Goal: Check status: Check status

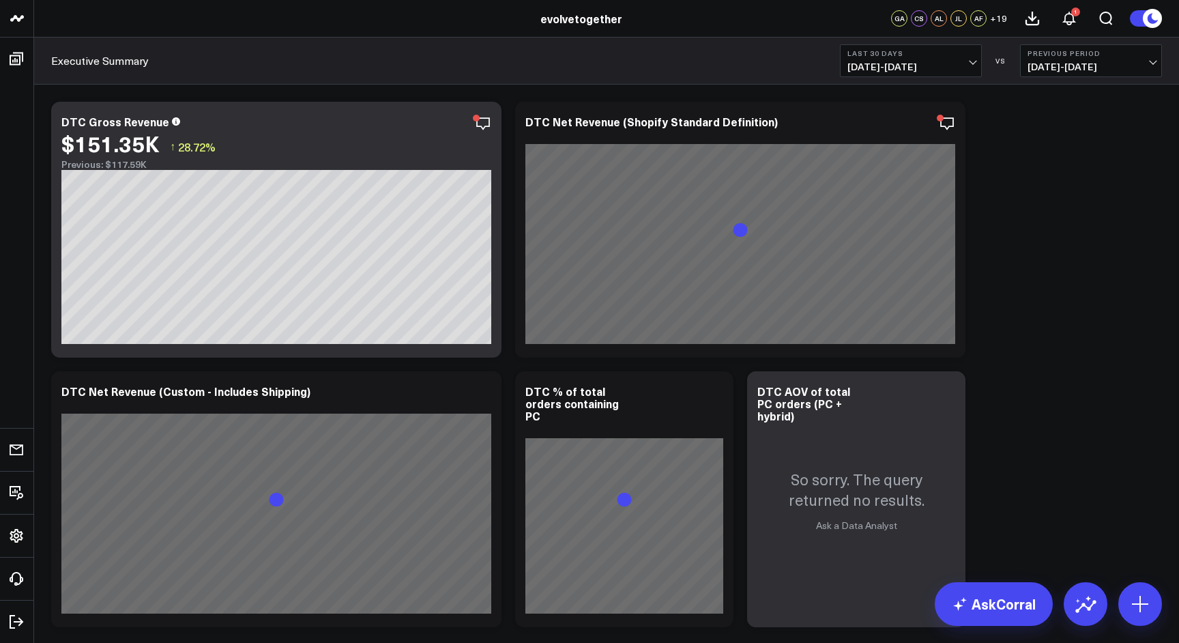
click at [971, 65] on span "[DATE] - [DATE]" at bounding box center [910, 66] width 127 height 11
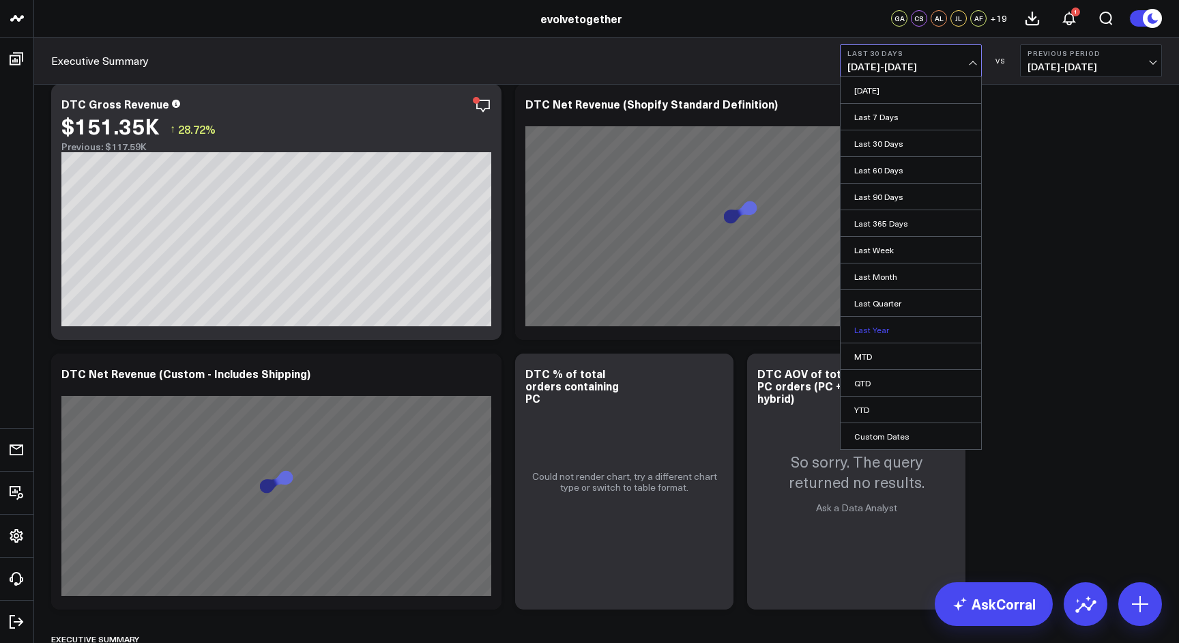
scroll to position [21, 0]
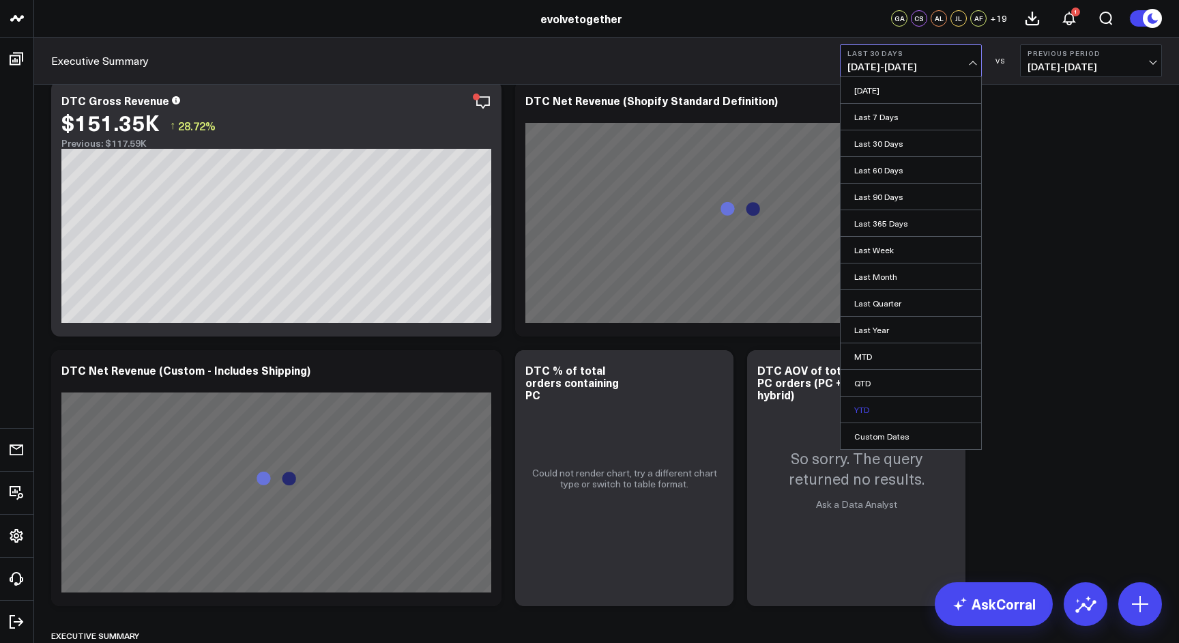
click at [862, 403] on link "YTD" at bounding box center [910, 409] width 141 height 26
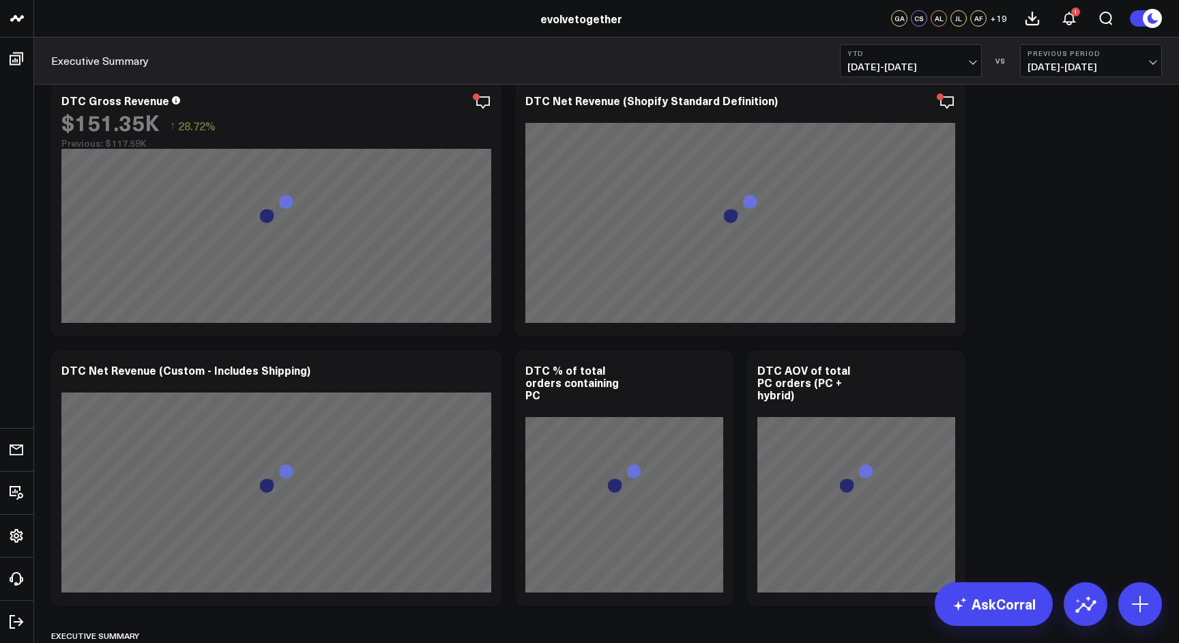
click at [970, 62] on span "[DATE] - [DATE]" at bounding box center [910, 66] width 127 height 11
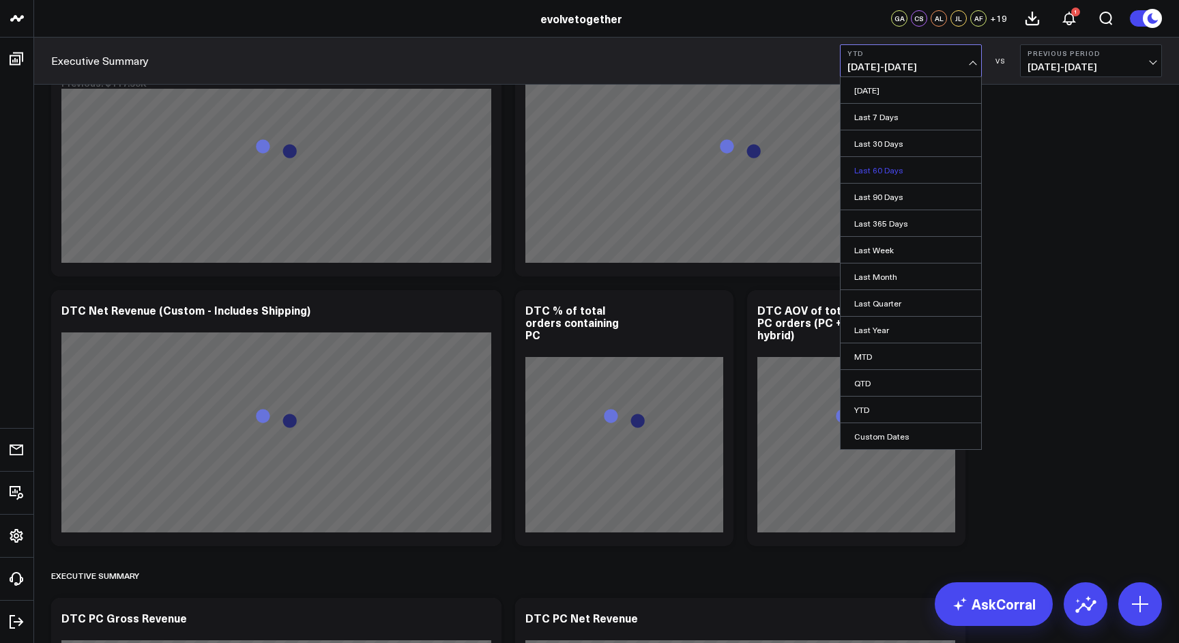
scroll to position [91, 0]
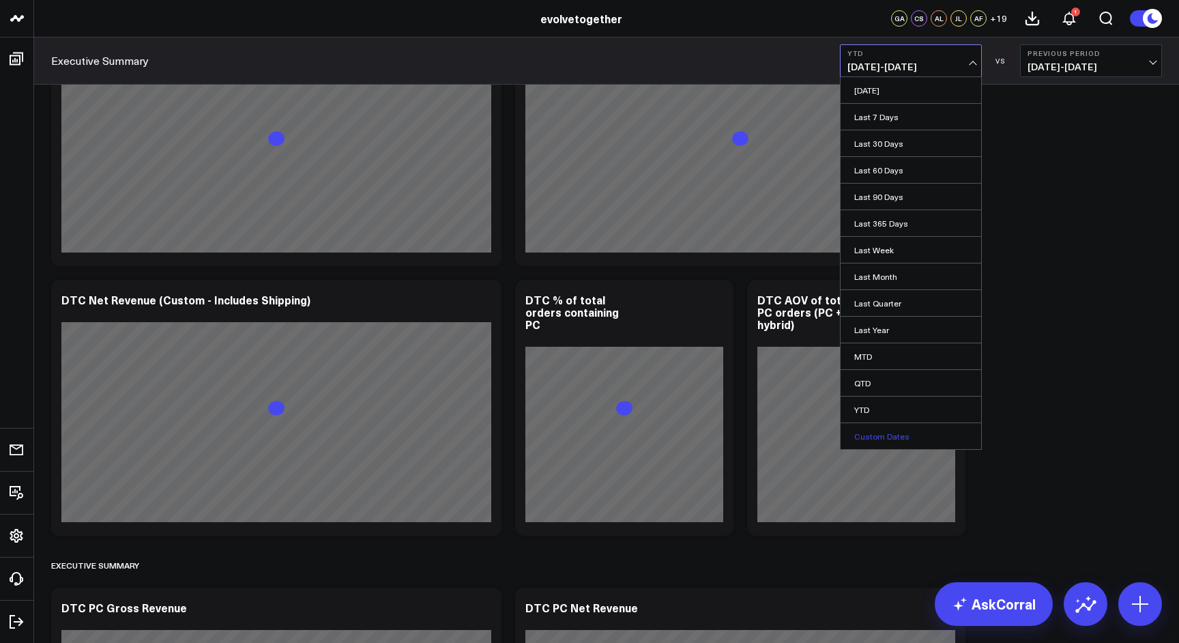
click at [903, 433] on link "Custom Dates" at bounding box center [910, 436] width 141 height 26
select select "8"
select select "2025"
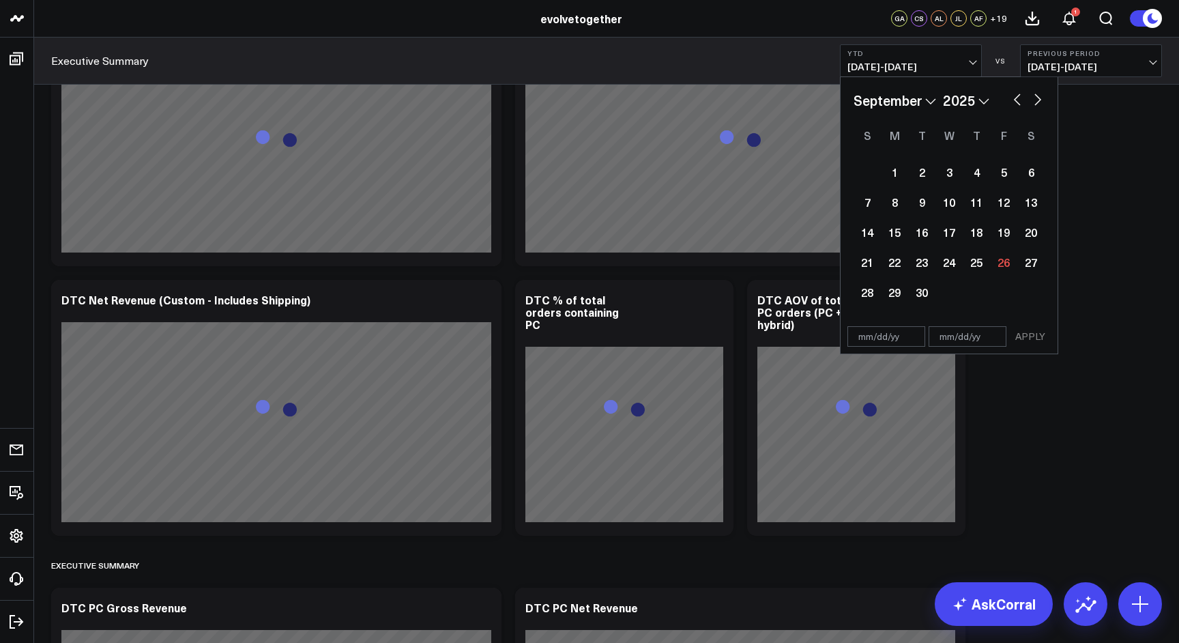
click at [1016, 102] on button "button" at bounding box center [1017, 98] width 14 height 16
select select "7"
select select "2025"
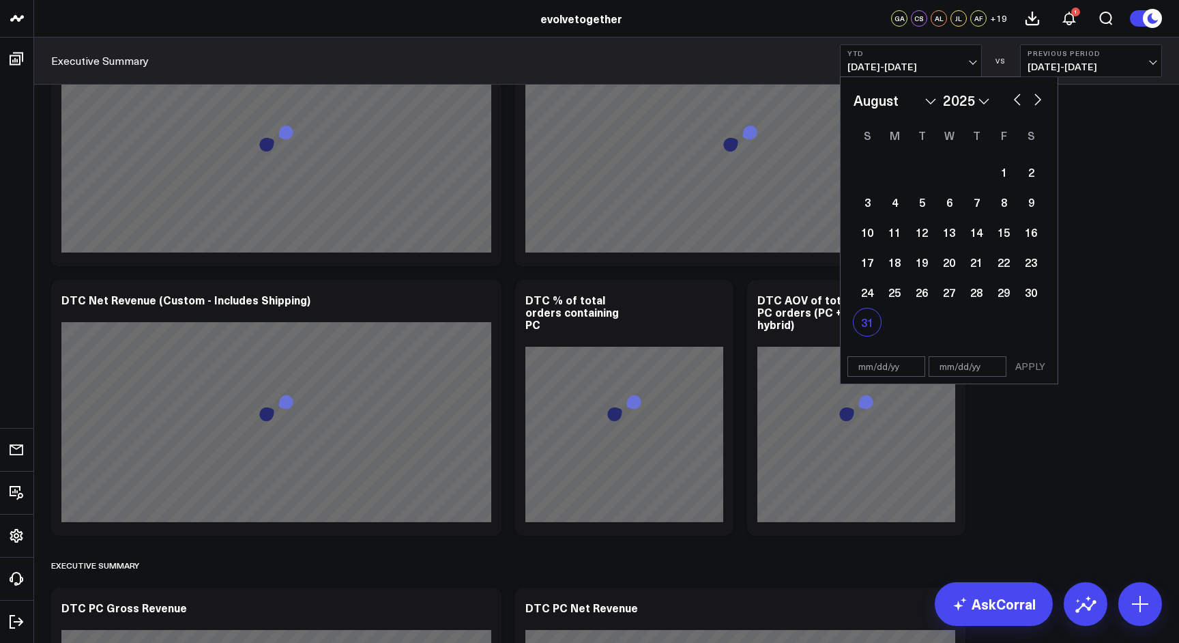
click at [869, 323] on div "31" at bounding box center [866, 321] width 27 height 27
type input "[DATE]"
select select "7"
select select "2025"
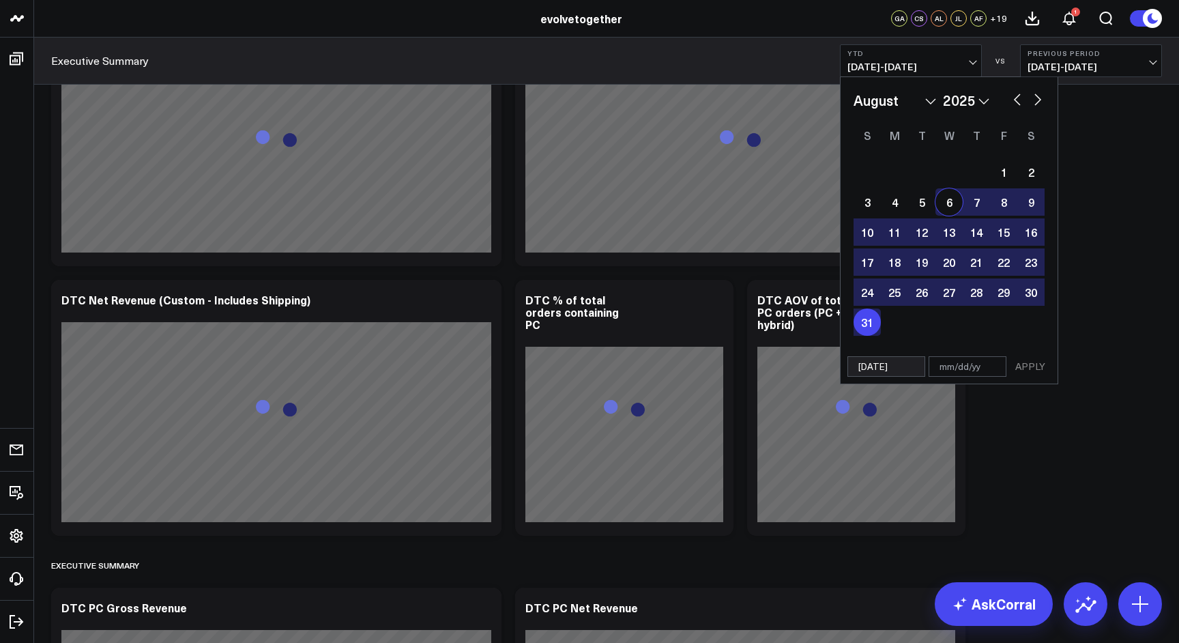
click at [1016, 100] on button "button" at bounding box center [1017, 98] width 14 height 16
select select "6"
select select "2025"
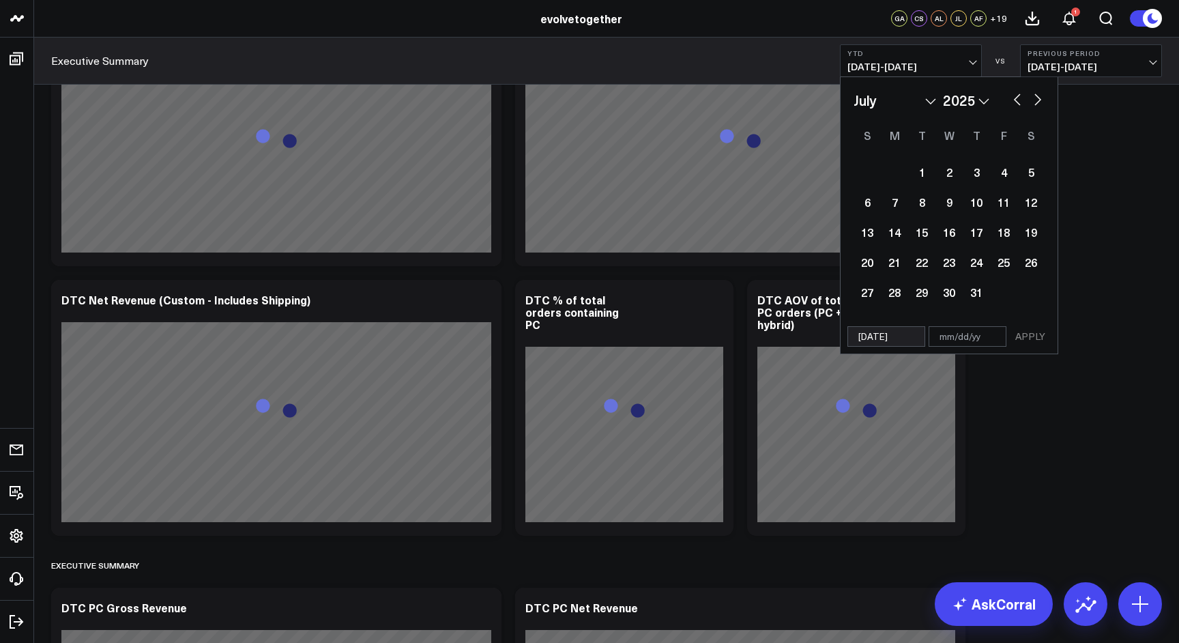
click at [1016, 100] on button "button" at bounding box center [1017, 98] width 14 height 16
select select "5"
select select "2025"
click at [1016, 100] on button "button" at bounding box center [1017, 98] width 14 height 16
select select "4"
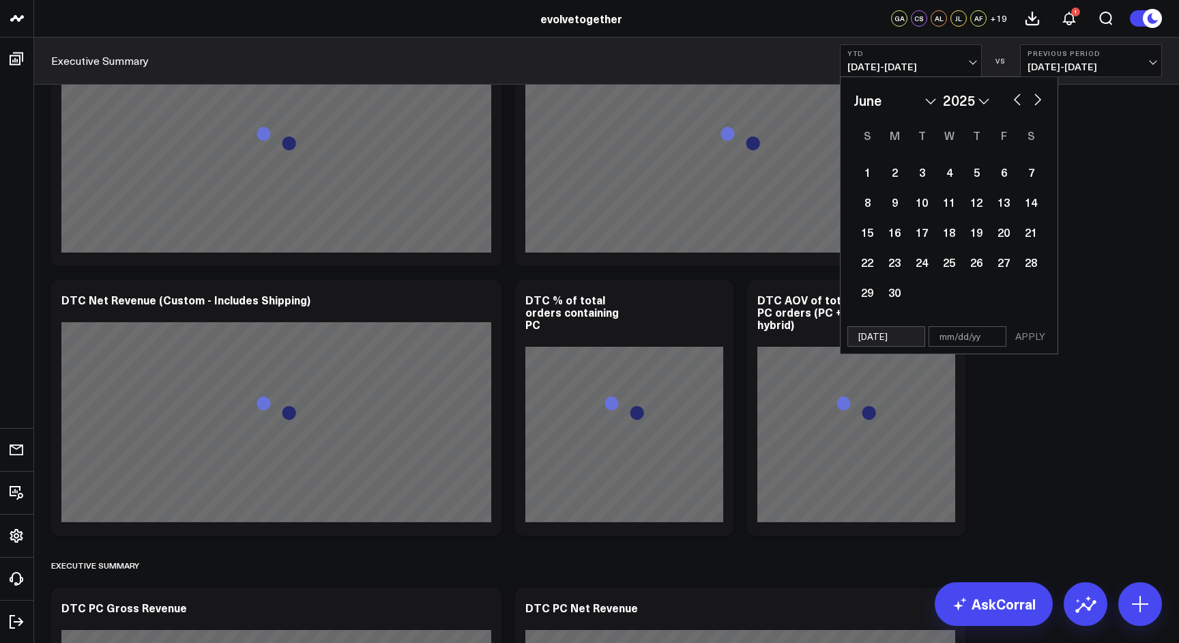
select select "2025"
click at [1016, 100] on button "button" at bounding box center [1017, 98] width 14 height 16
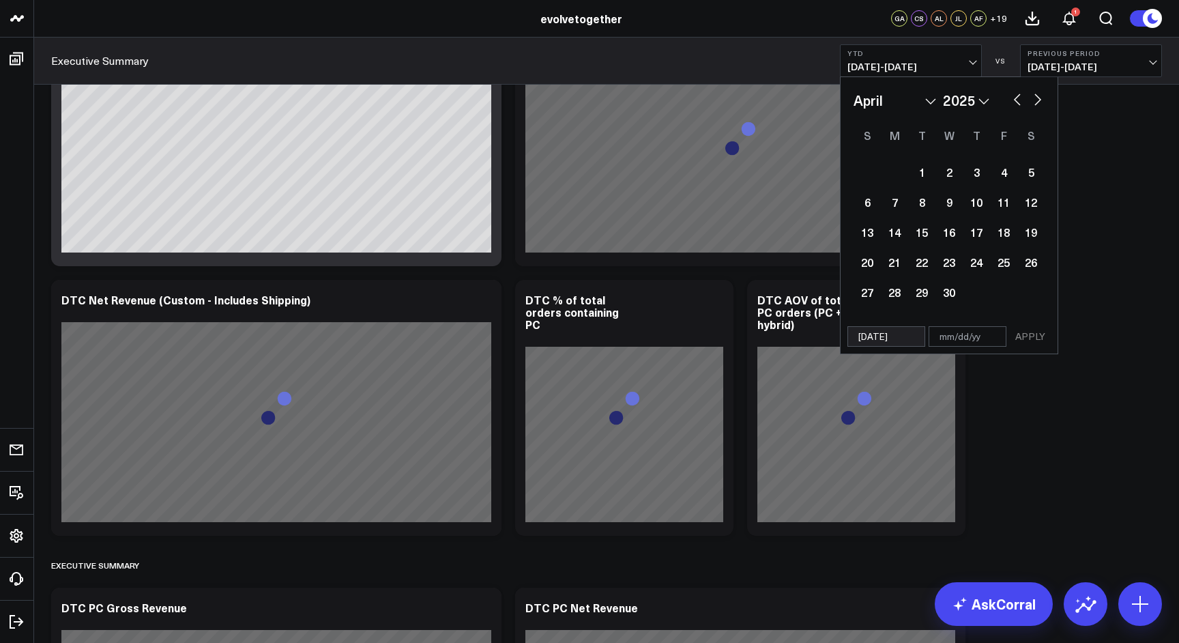
click at [1016, 100] on button "button" at bounding box center [1017, 98] width 14 height 16
select select "2"
select select "2025"
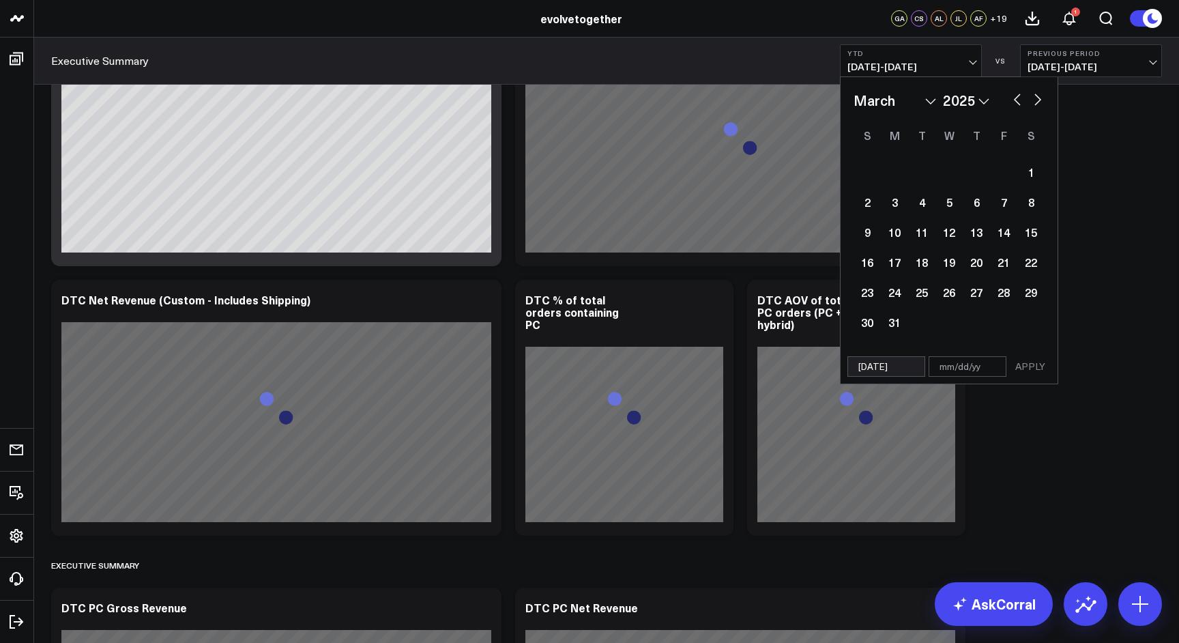
click at [1016, 100] on button "button" at bounding box center [1017, 98] width 14 height 16
select select "2025"
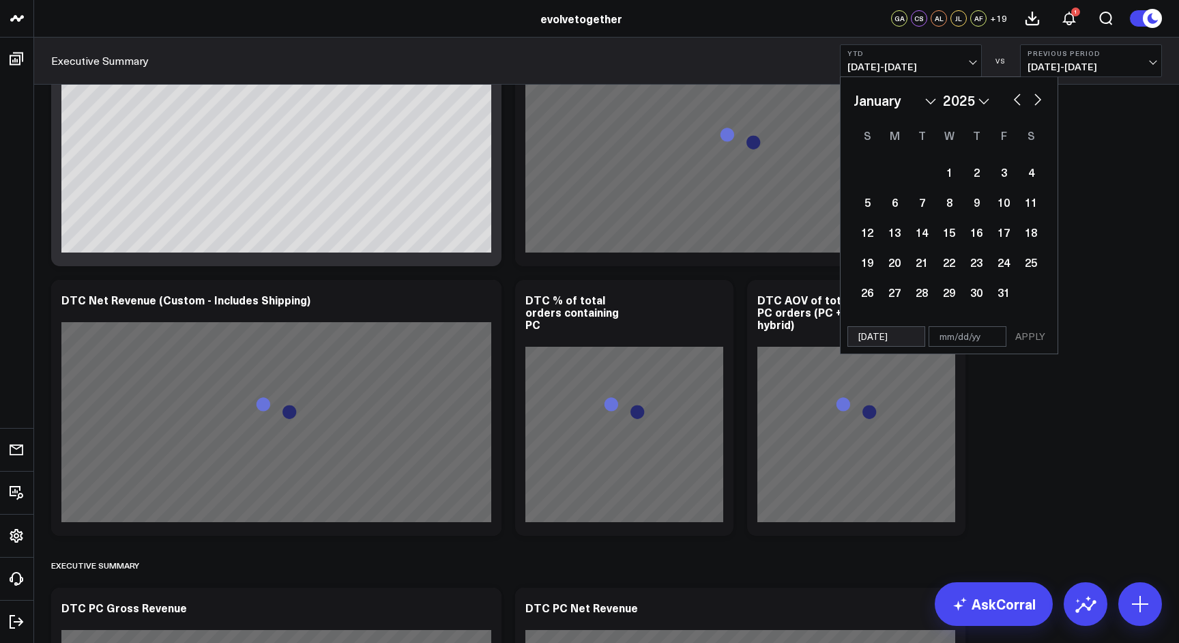
click at [1016, 100] on button "button" at bounding box center [1017, 98] width 14 height 16
select select "11"
select select "2024"
click at [1016, 100] on button "button" at bounding box center [1017, 98] width 14 height 16
select select "10"
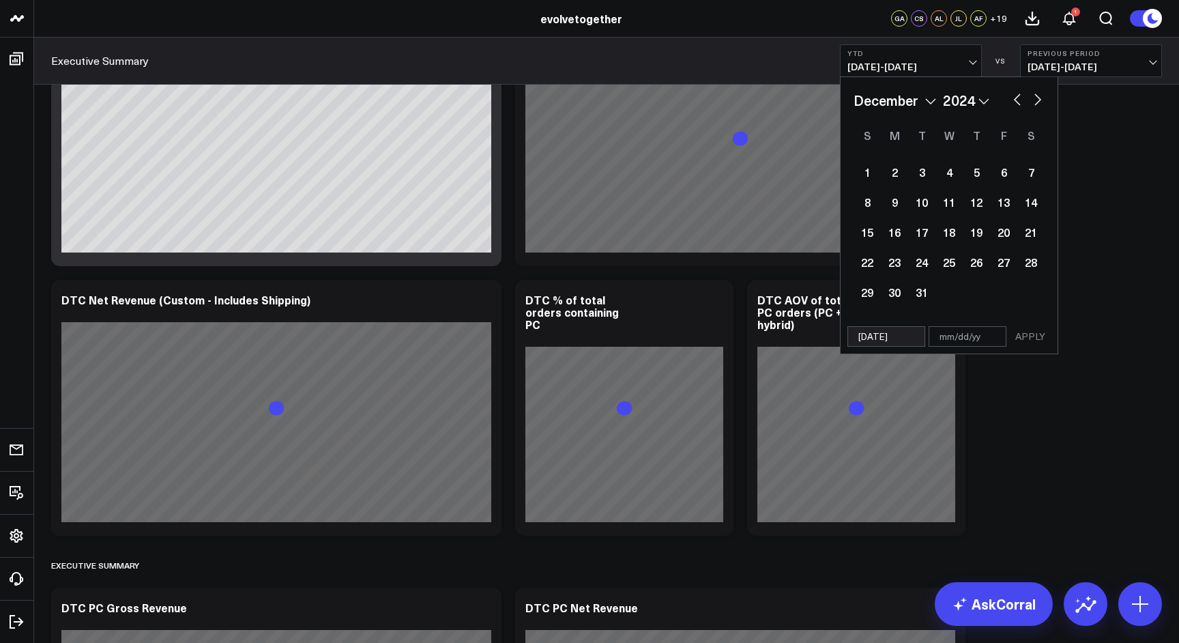
select select "2024"
click at [1038, 102] on button "button" at bounding box center [1038, 98] width 14 height 16
select select "11"
select select "2024"
click at [984, 102] on select "2026 2025 2024 2023 2022 2021 2020 2019 2018 2017 2016 2015 2014 2013 2012 2011…" at bounding box center [966, 100] width 46 height 20
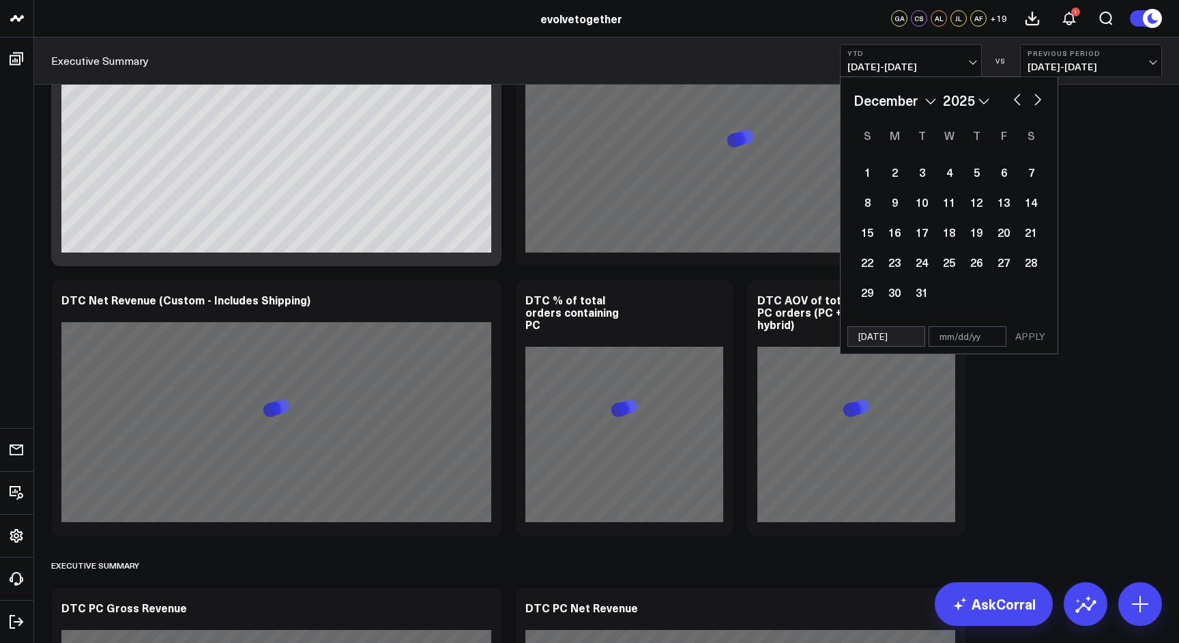
select select "11"
select select "2025"
click at [927, 102] on select "January February March April May June July August September October November De…" at bounding box center [894, 100] width 83 height 20
select select "2025"
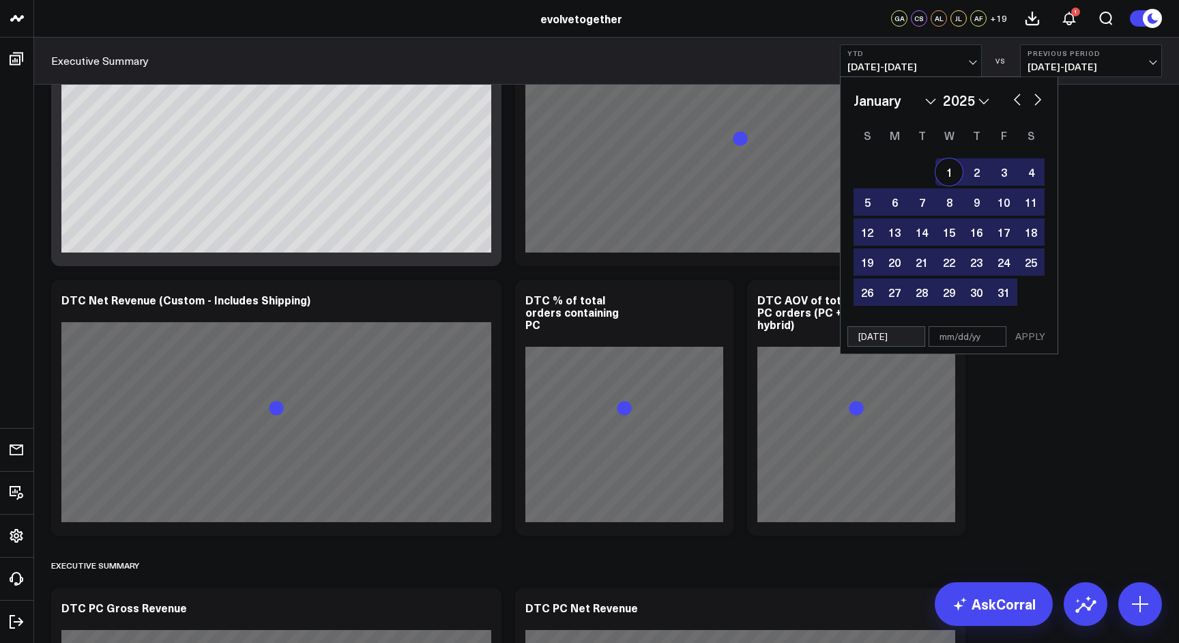
click at [947, 170] on div "1" at bounding box center [948, 171] width 27 height 27
type input "[DATE]"
select select "2025"
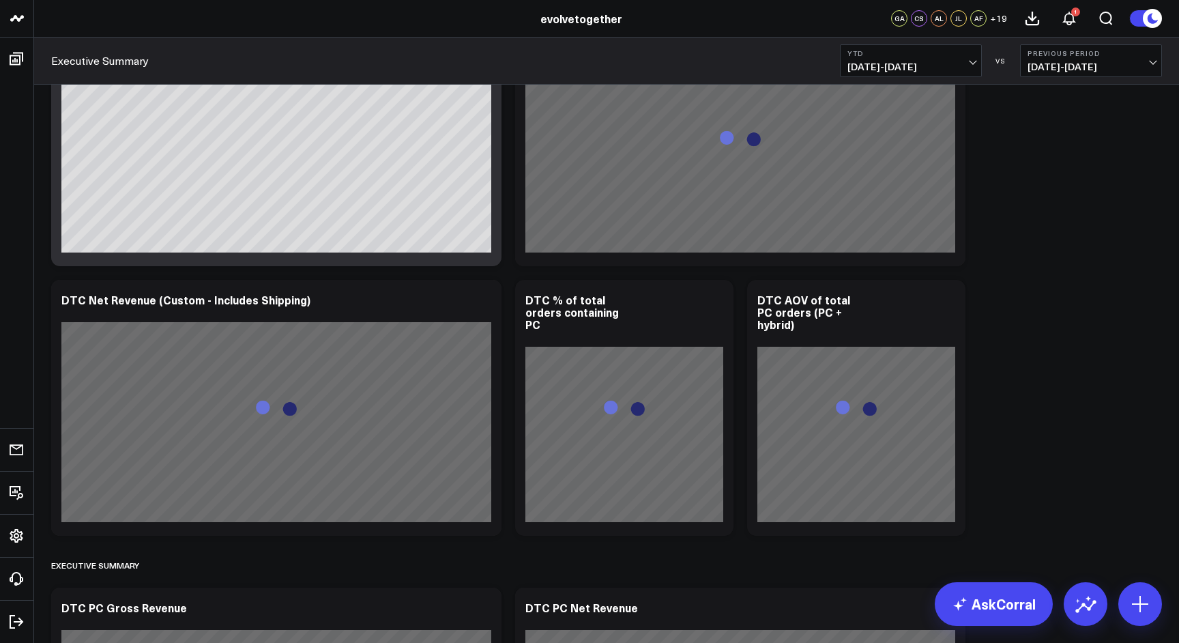
click at [926, 68] on span "[DATE] - [DATE]" at bounding box center [910, 66] width 127 height 11
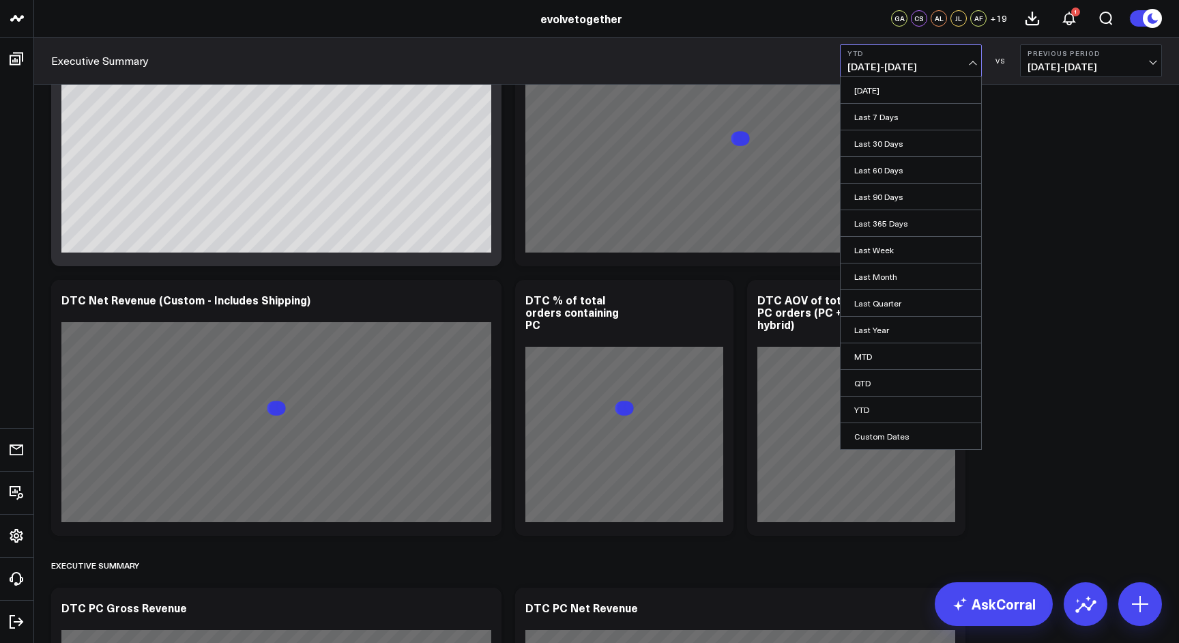
click at [928, 66] on span "[DATE] - [DATE]" at bounding box center [910, 66] width 127 height 11
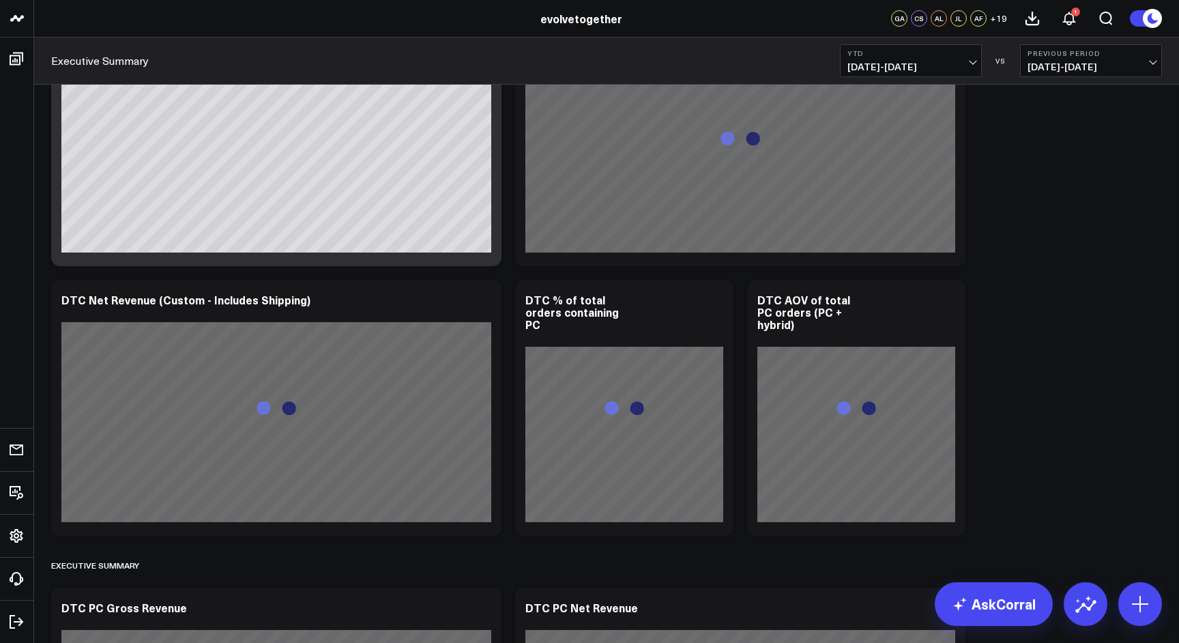
click at [924, 67] on span "[DATE] - [DATE]" at bounding box center [910, 66] width 127 height 11
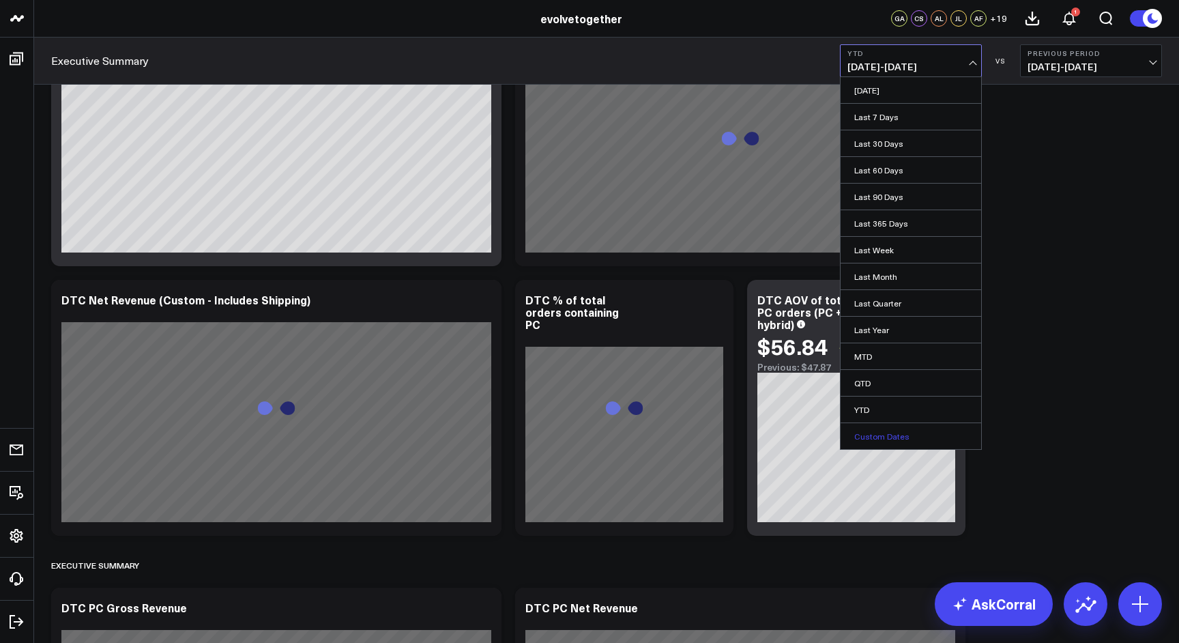
click at [904, 439] on link "Custom Dates" at bounding box center [910, 436] width 141 height 26
select select "8"
select select "2025"
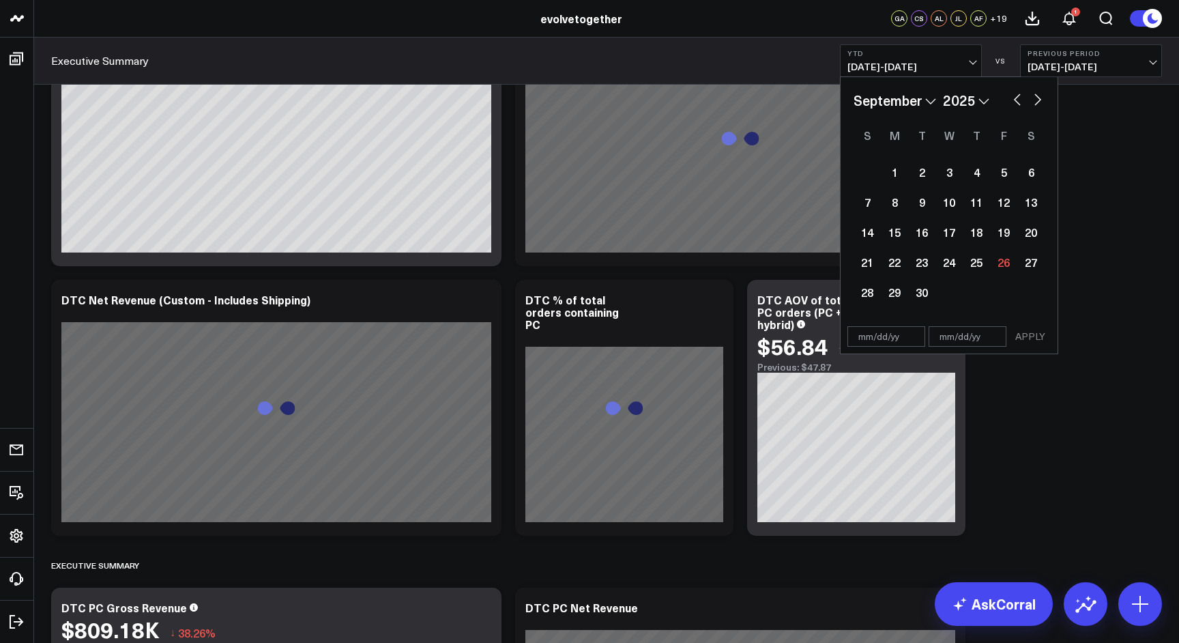
click at [929, 100] on select "January February March April May June July August September October November De…" at bounding box center [894, 100] width 83 height 20
select select "2025"
click at [952, 173] on div "1" at bounding box center [948, 171] width 27 height 27
type input "[DATE]"
select select "2025"
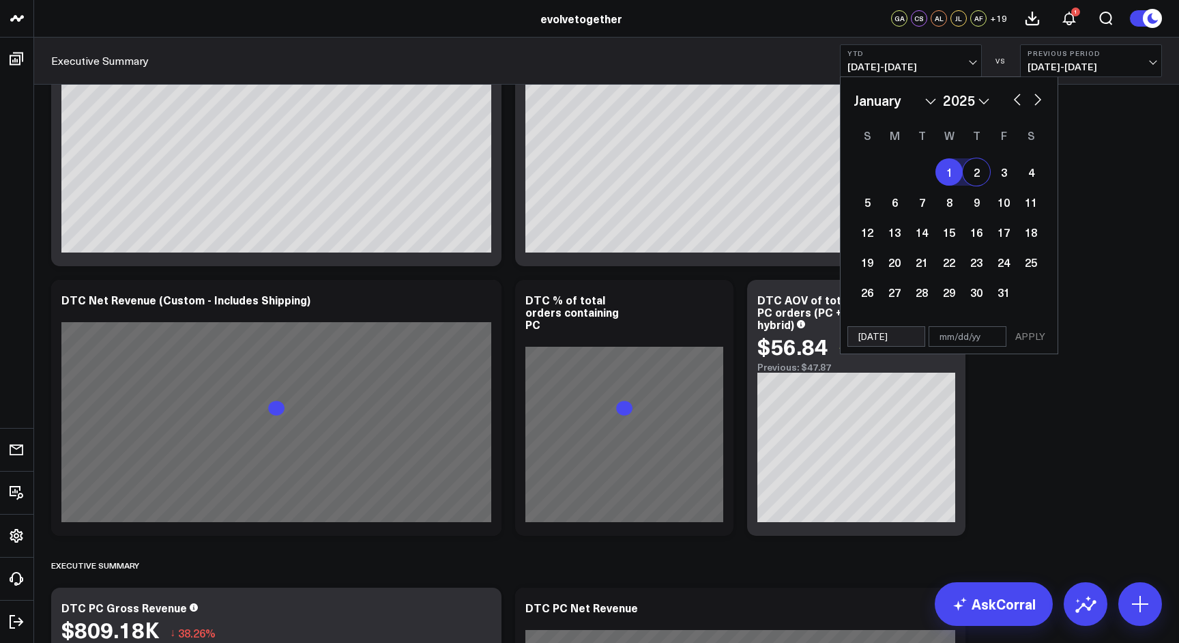
click at [931, 106] on select "January February March April May June July August September October November De…" at bounding box center [894, 100] width 83 height 20
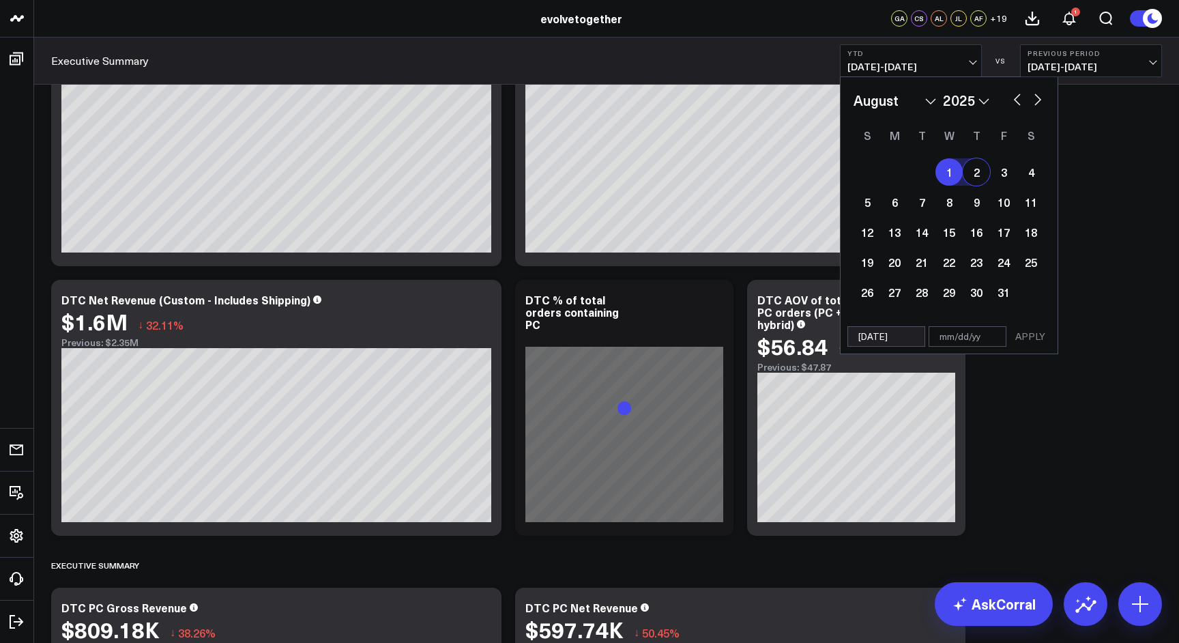
select select "7"
select select "2025"
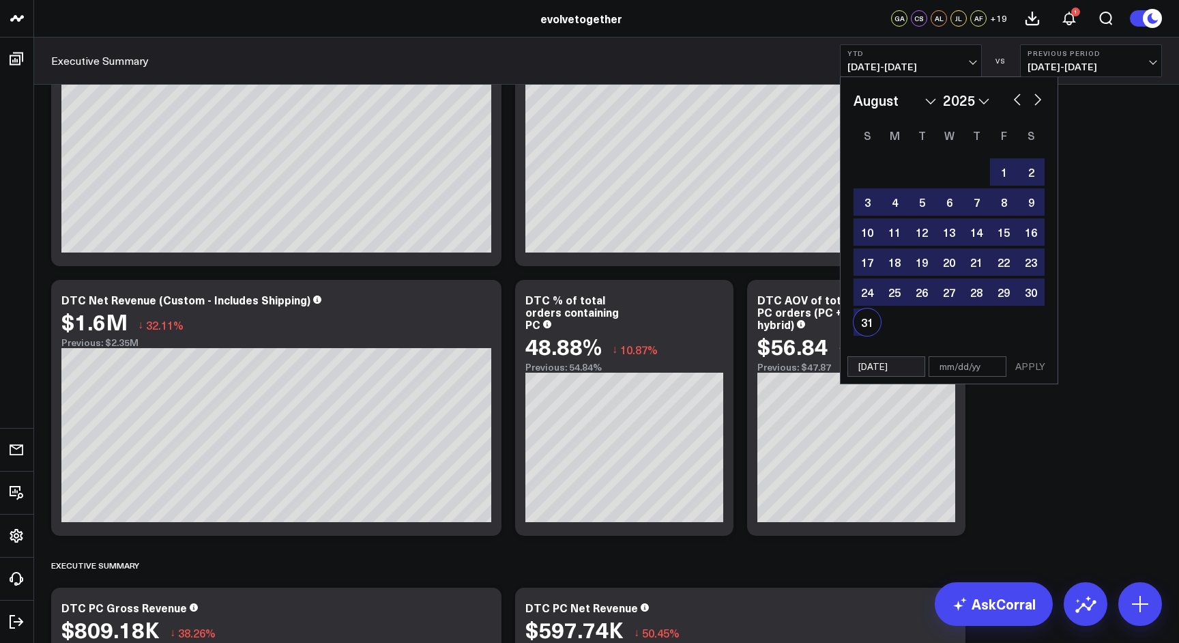
click at [865, 324] on div "31" at bounding box center [866, 321] width 27 height 27
type input "[DATE]"
select select "7"
select select "2025"
click at [1031, 367] on button "APPLY" at bounding box center [1030, 366] width 41 height 20
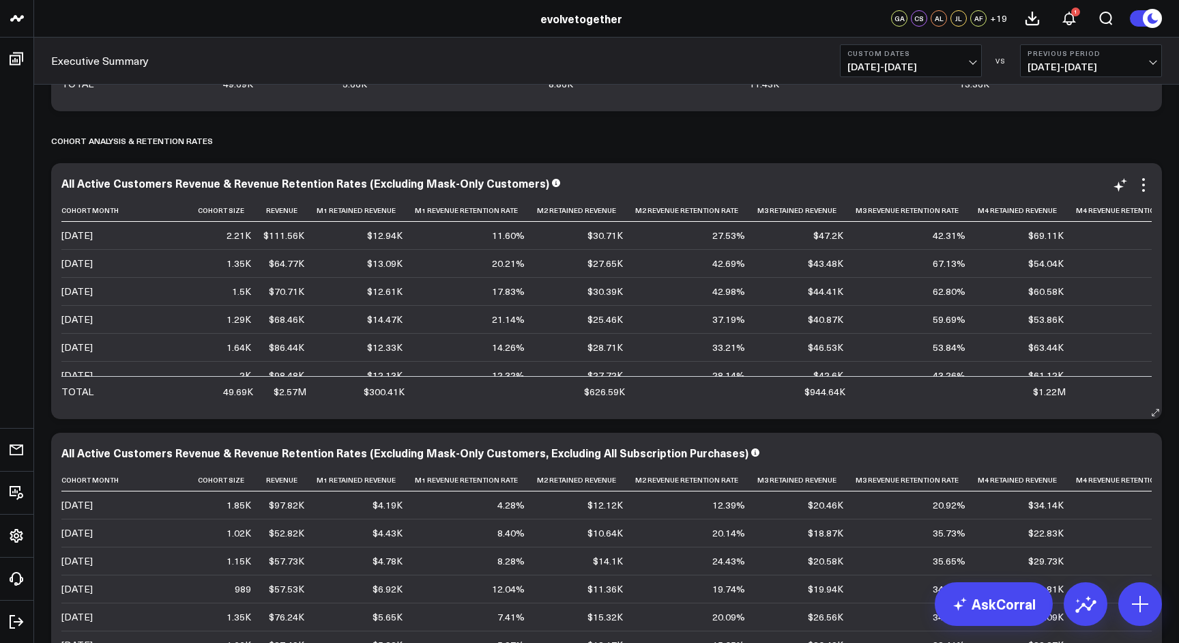
scroll to position [2641, 0]
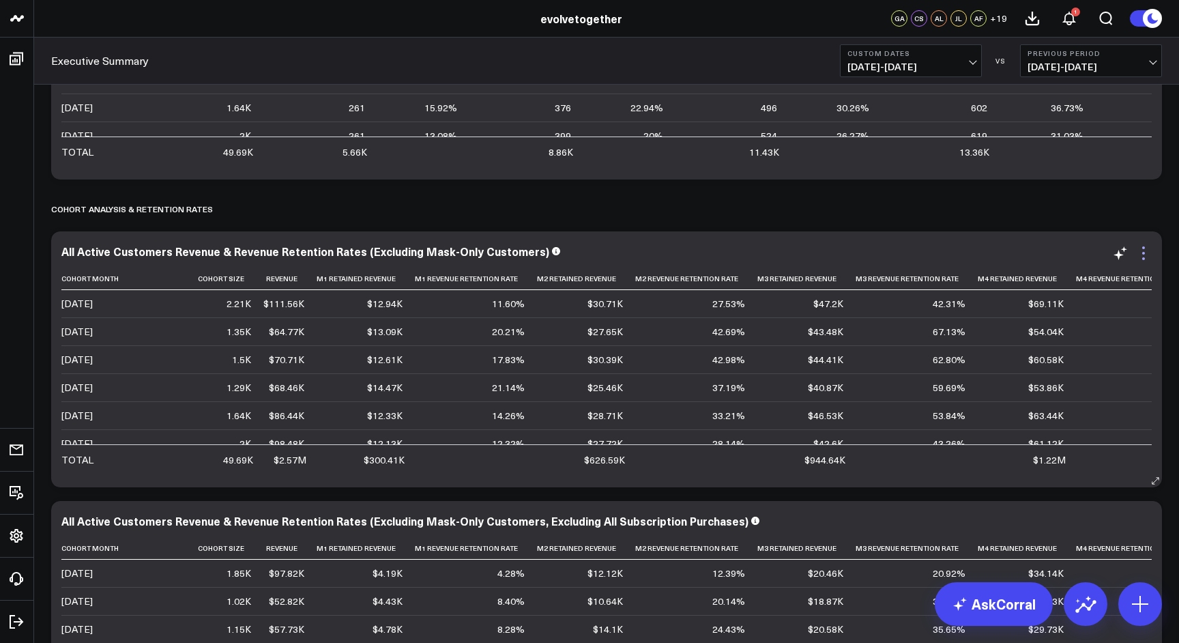
click at [1145, 254] on icon at bounding box center [1143, 253] width 16 height 16
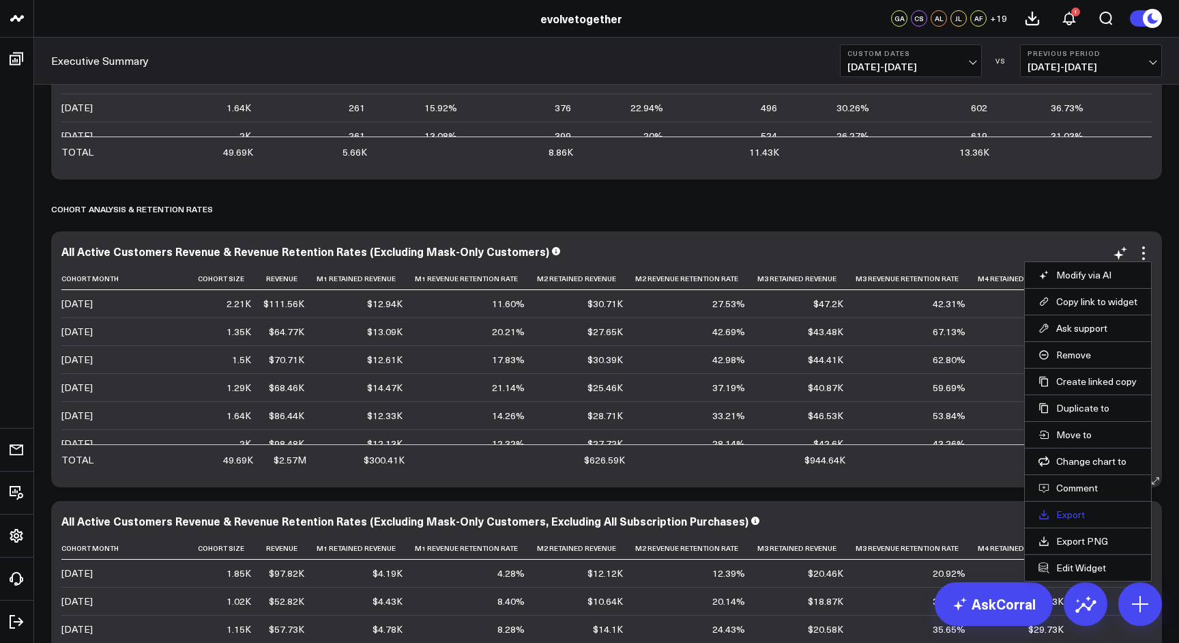
click at [1072, 518] on link "Export" at bounding box center [1087, 514] width 99 height 12
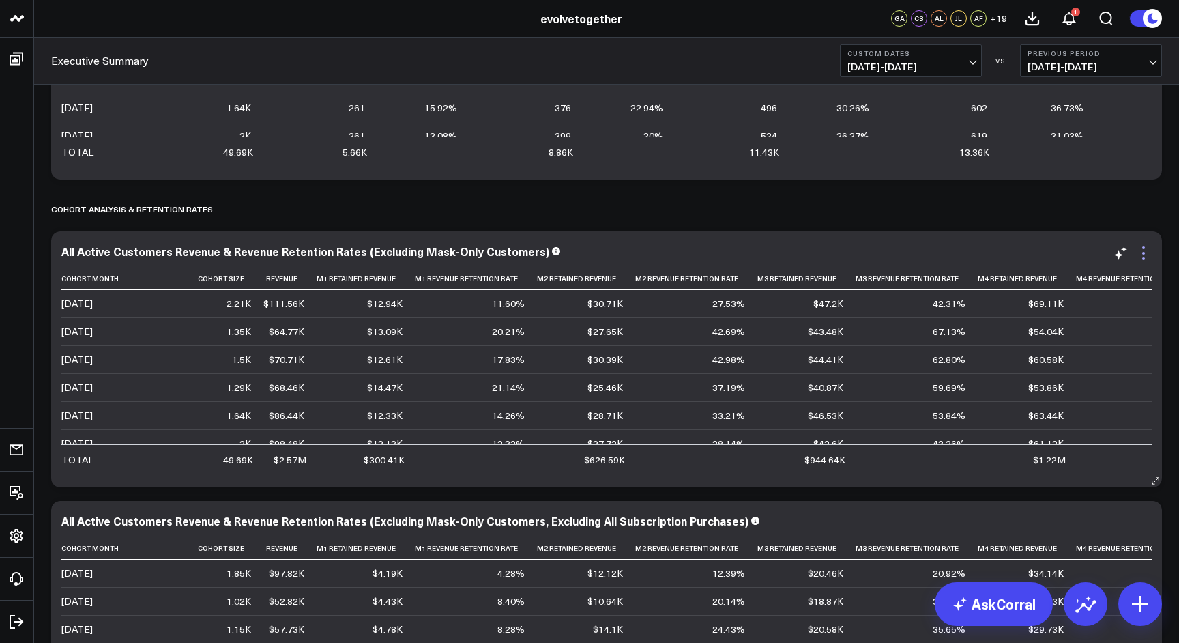
click at [1141, 253] on icon at bounding box center [1143, 253] width 16 height 16
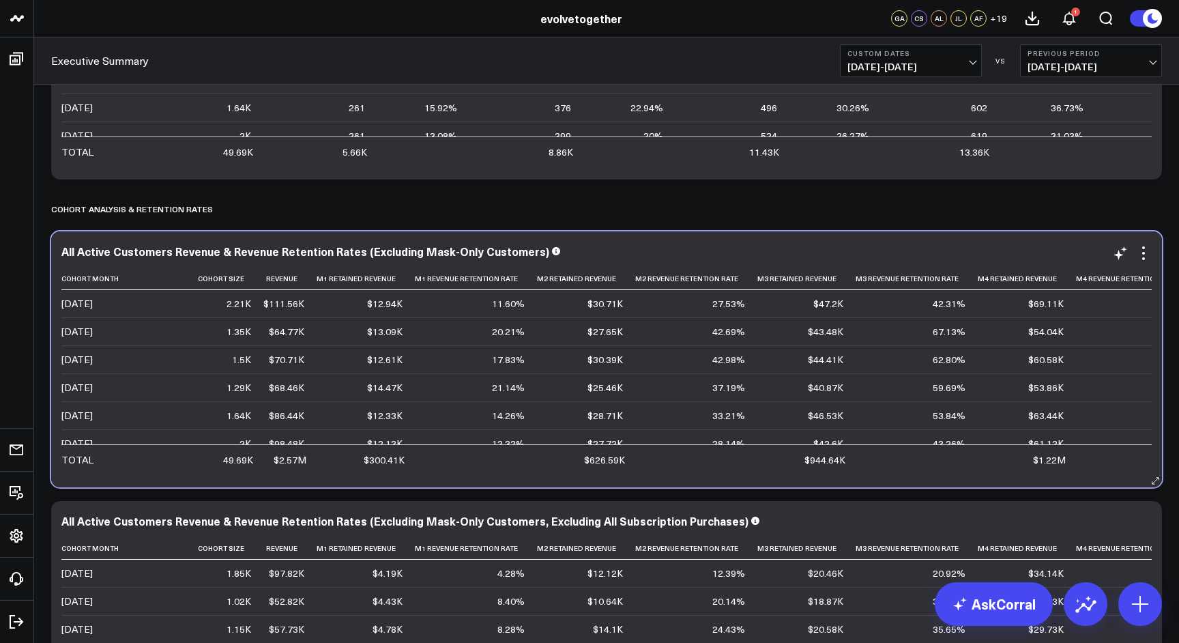
click at [714, 235] on div "All Active Customers Revenue & Revenue Retention Rates (Excluding Mask-Only Cus…" at bounding box center [606, 359] width 1111 height 256
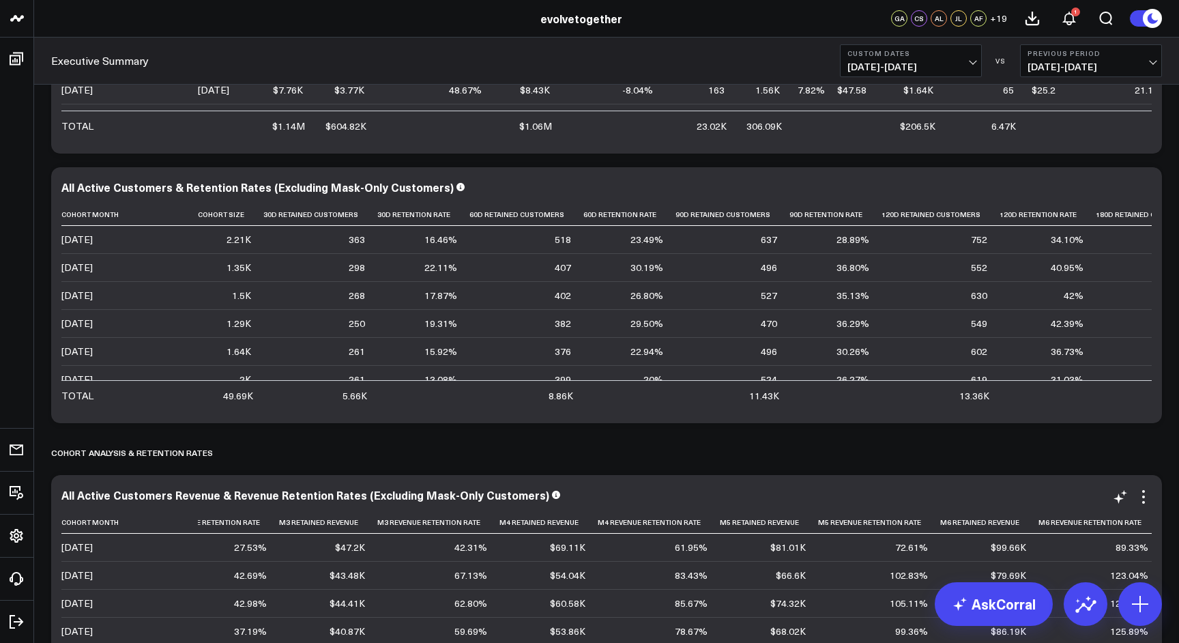
scroll to position [2325, 0]
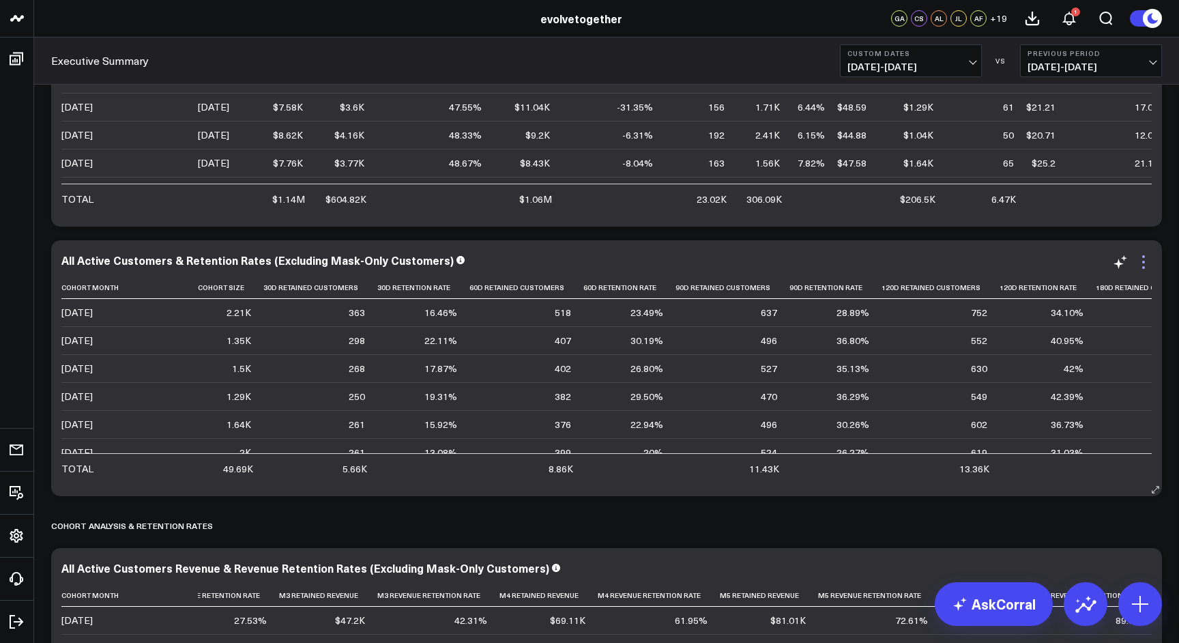
click at [1143, 266] on icon at bounding box center [1143, 267] width 3 height 3
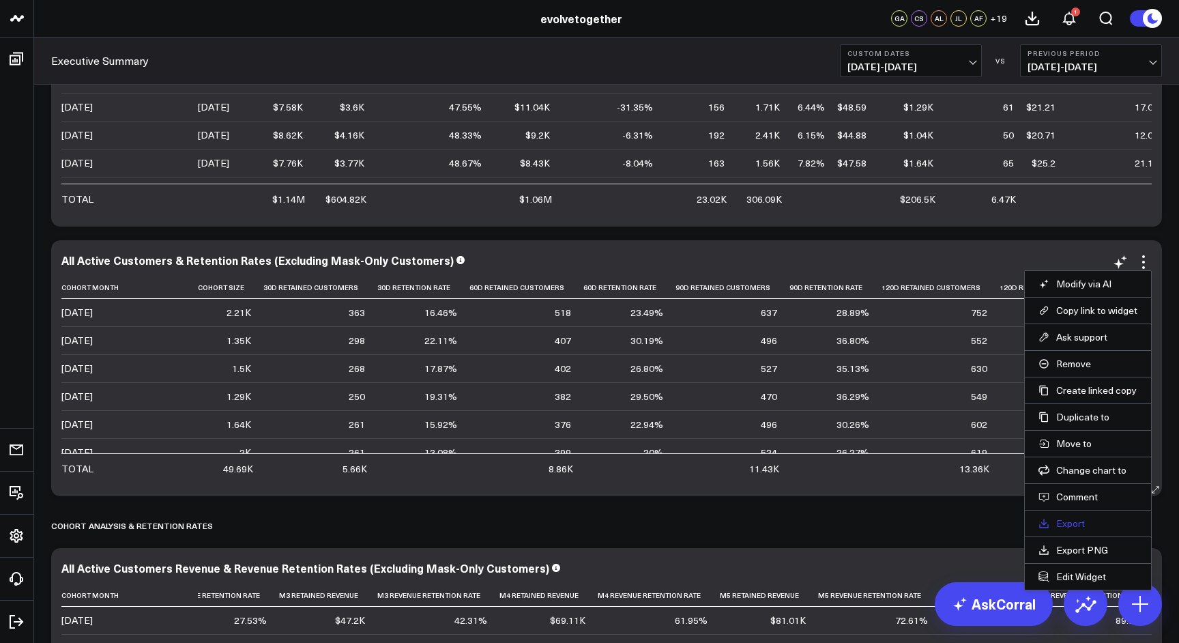
click at [1076, 525] on link "Export" at bounding box center [1087, 523] width 99 height 12
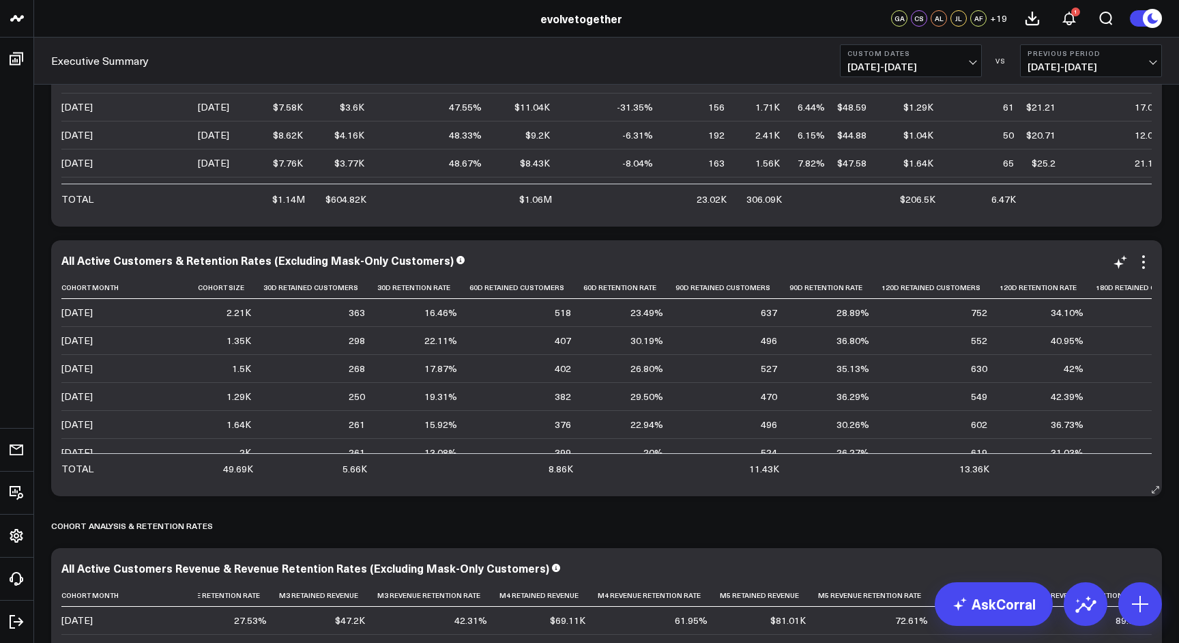
scroll to position [0, 0]
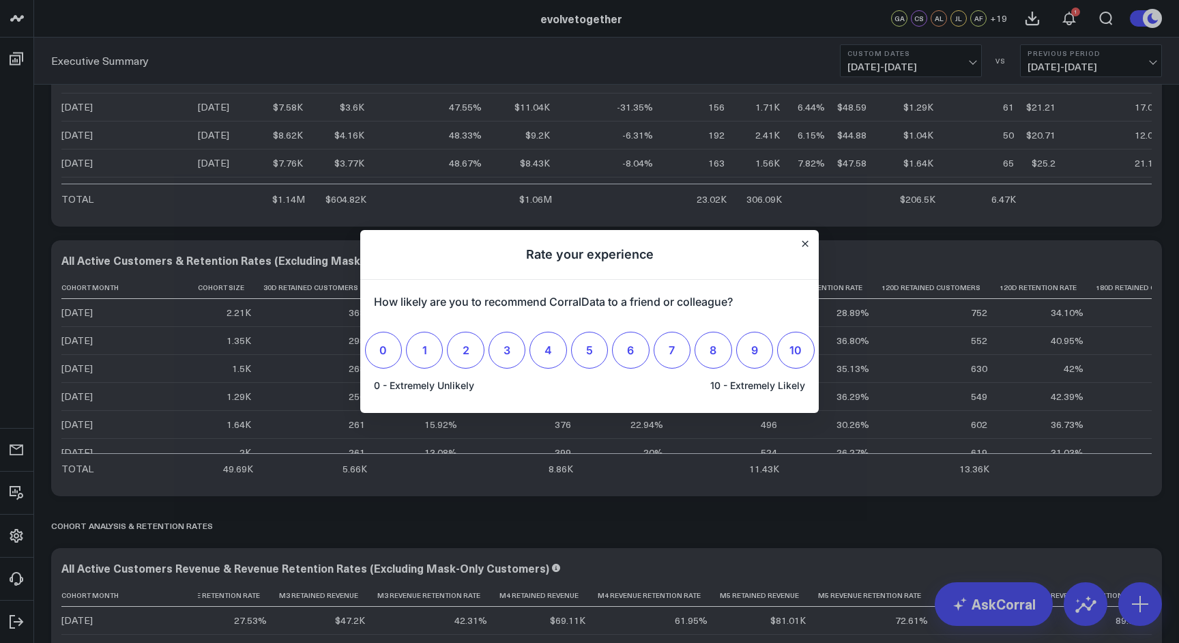
click at [810, 241] on h1 "Rate your experience" at bounding box center [589, 255] width 458 height 50
click at [802, 246] on icon "Close" at bounding box center [804, 243] width 5 height 5
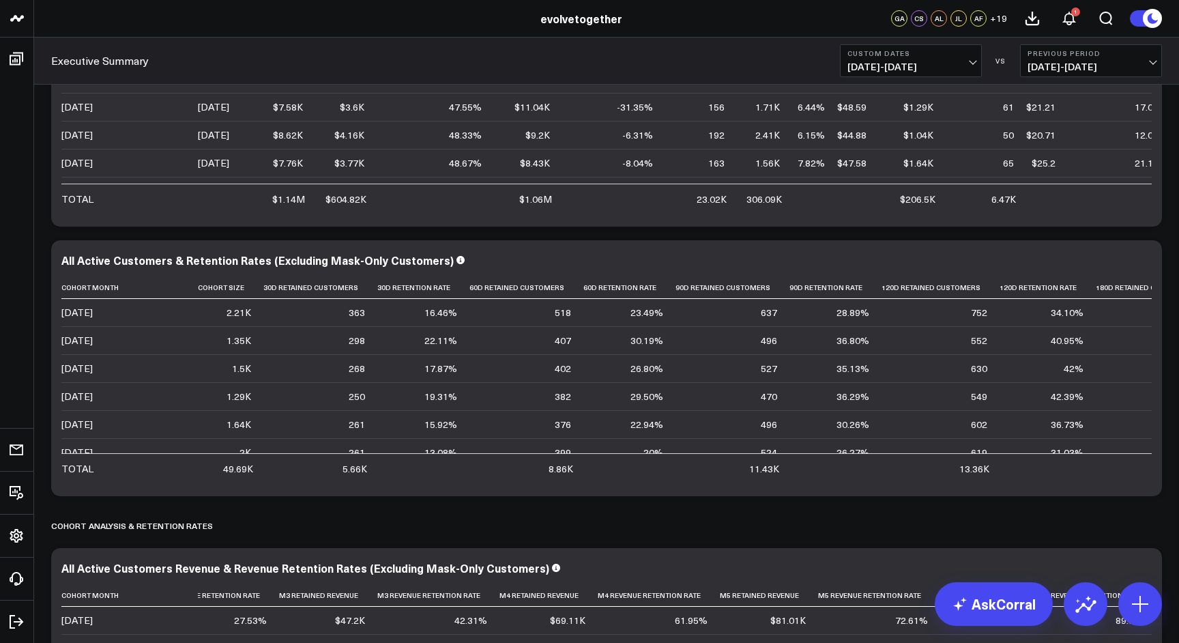
click at [967, 68] on span "[DATE] - [DATE]" at bounding box center [910, 66] width 127 height 11
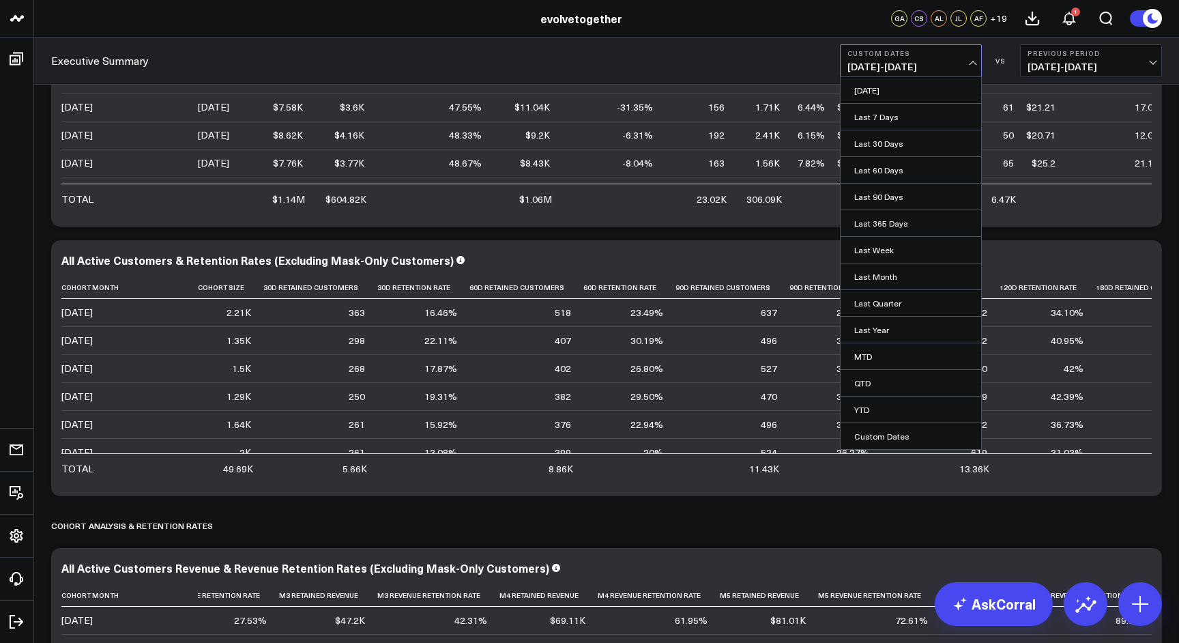
click at [921, 69] on span "[DATE] - [DATE]" at bounding box center [910, 66] width 127 height 11
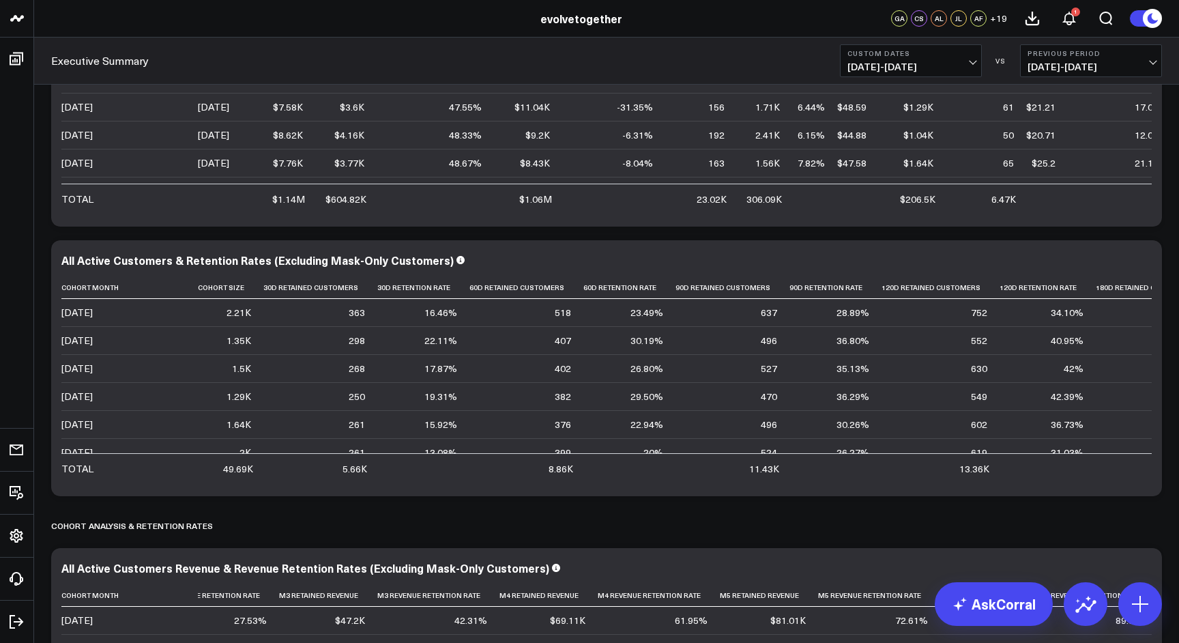
click at [934, 68] on span "[DATE] - [DATE]" at bounding box center [910, 66] width 127 height 11
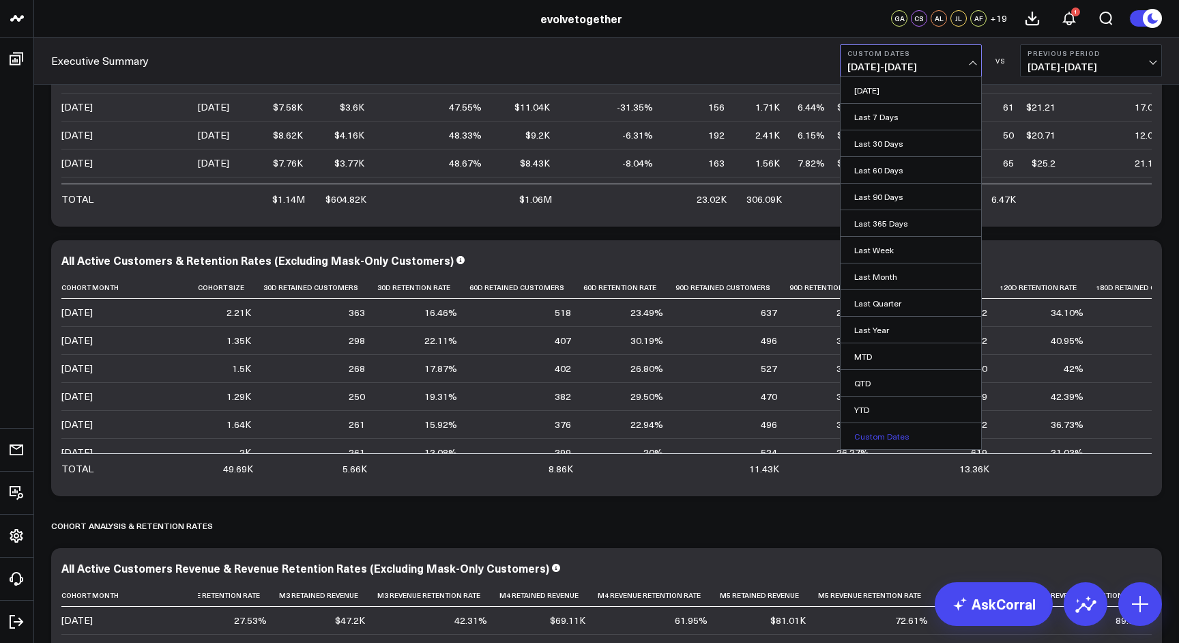
click at [909, 436] on link "Custom Dates" at bounding box center [910, 436] width 141 height 26
select select "8"
select select "2025"
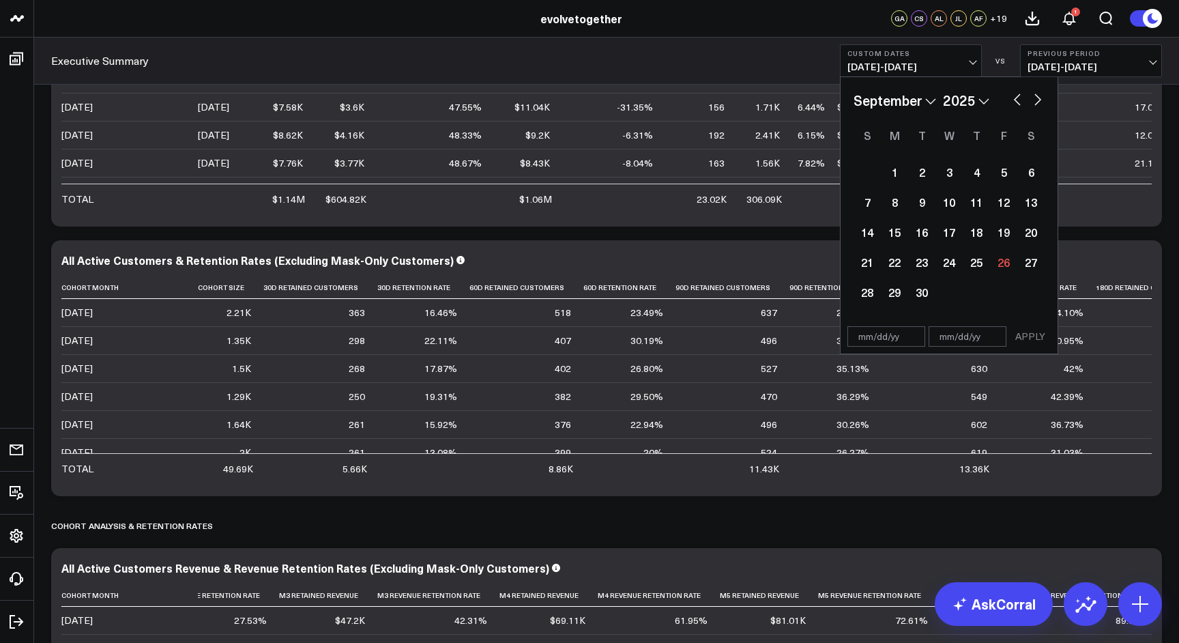
click at [886, 337] on input "text" at bounding box center [886, 336] width 78 height 20
select select "8"
select select "2025"
click at [928, 103] on select "January February March April May June July August September October November De…" at bounding box center [894, 100] width 83 height 20
select select "2025"
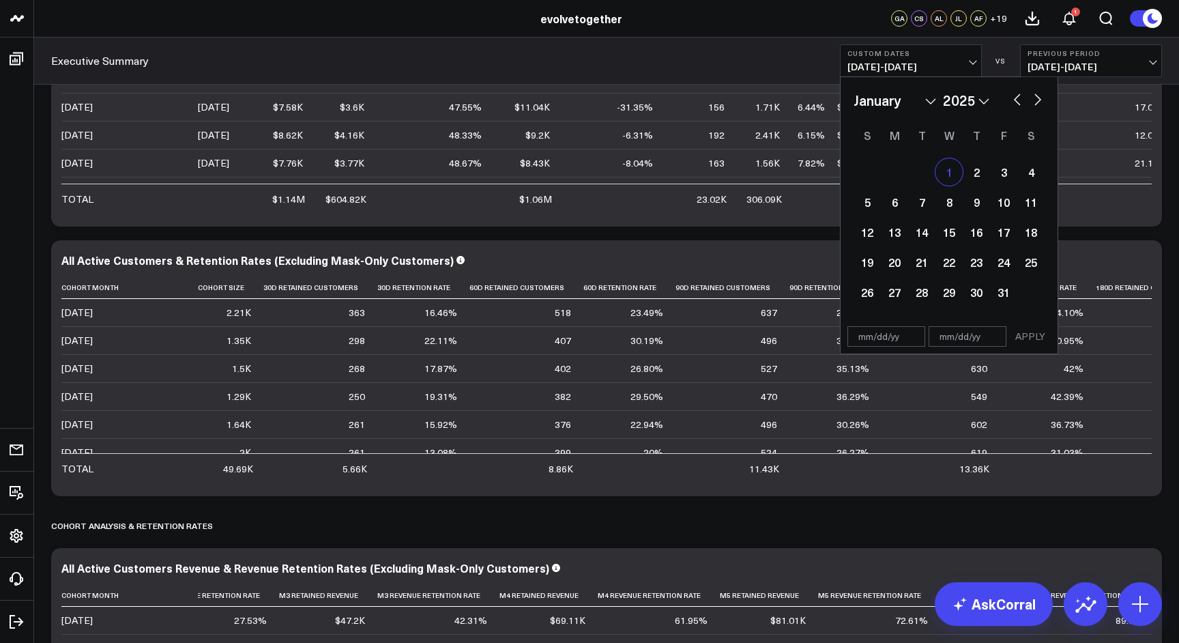
click at [944, 174] on div "1" at bounding box center [948, 171] width 27 height 27
type input "[DATE]"
select select "2025"
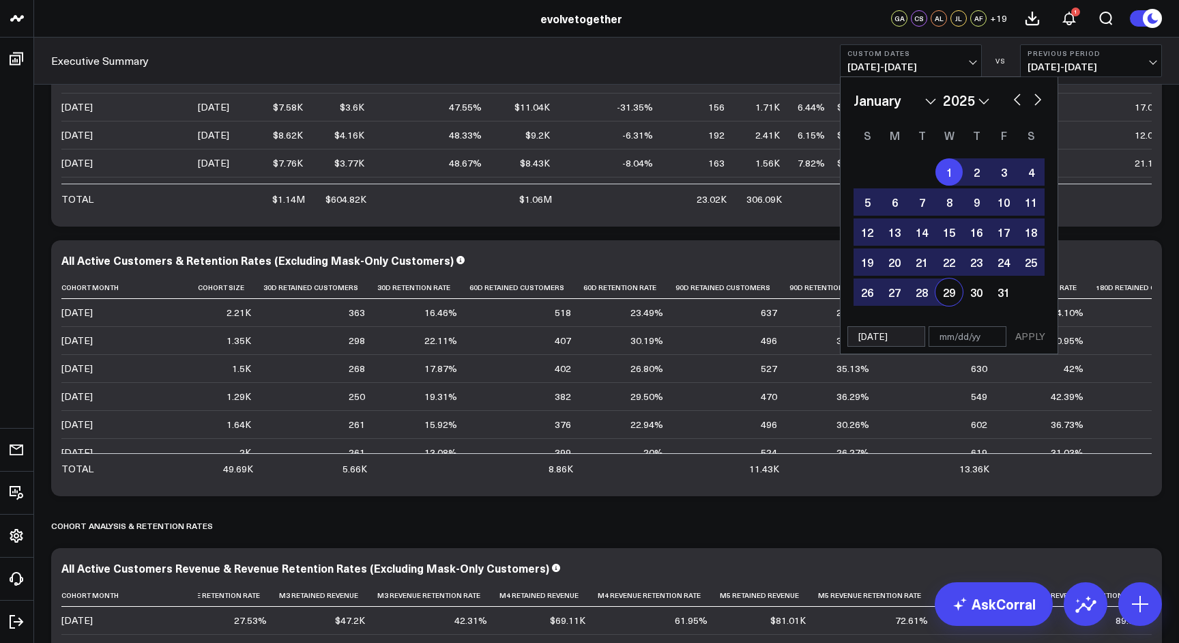
click at [963, 337] on input "text" at bounding box center [967, 336] width 78 height 20
select select "2025"
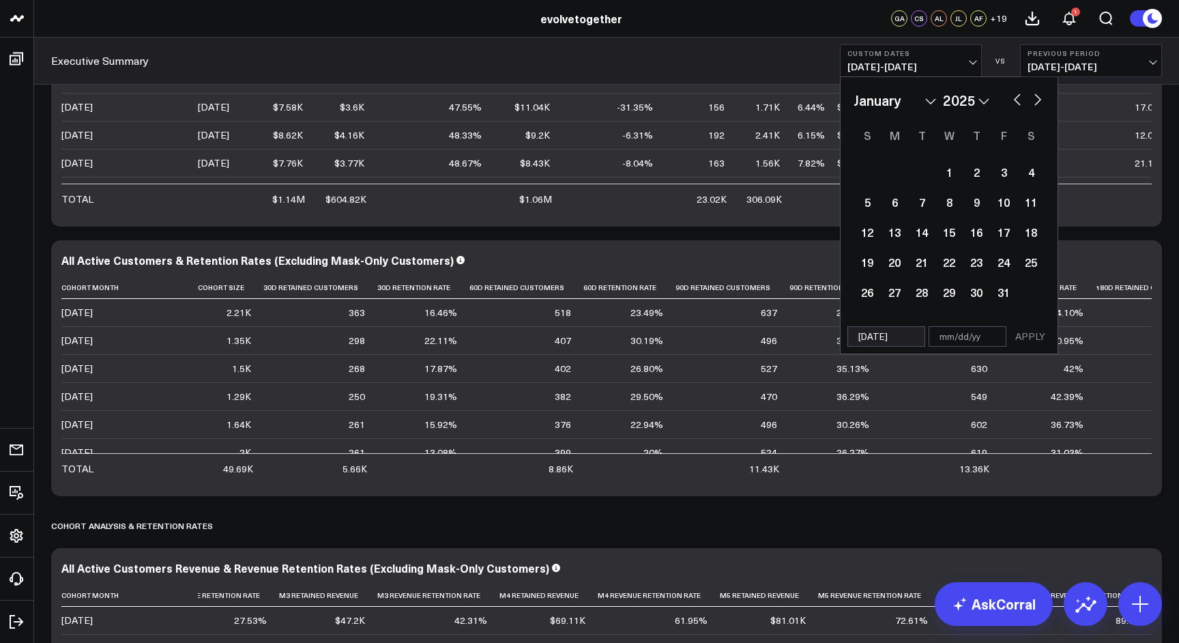
click at [933, 100] on select "January February March April May June July August September October November De…" at bounding box center [894, 100] width 83 height 20
select select "8"
select select "2025"
click at [1001, 267] on div "26" at bounding box center [1003, 261] width 27 height 27
type input "[DATE]"
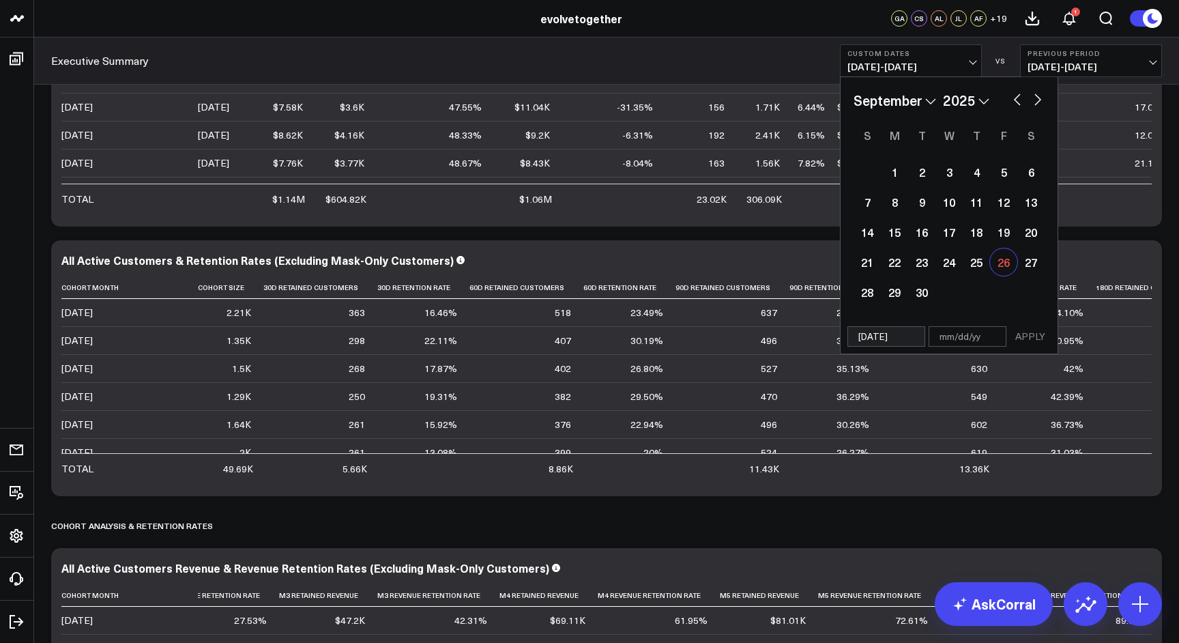
select select "8"
select select "2025"
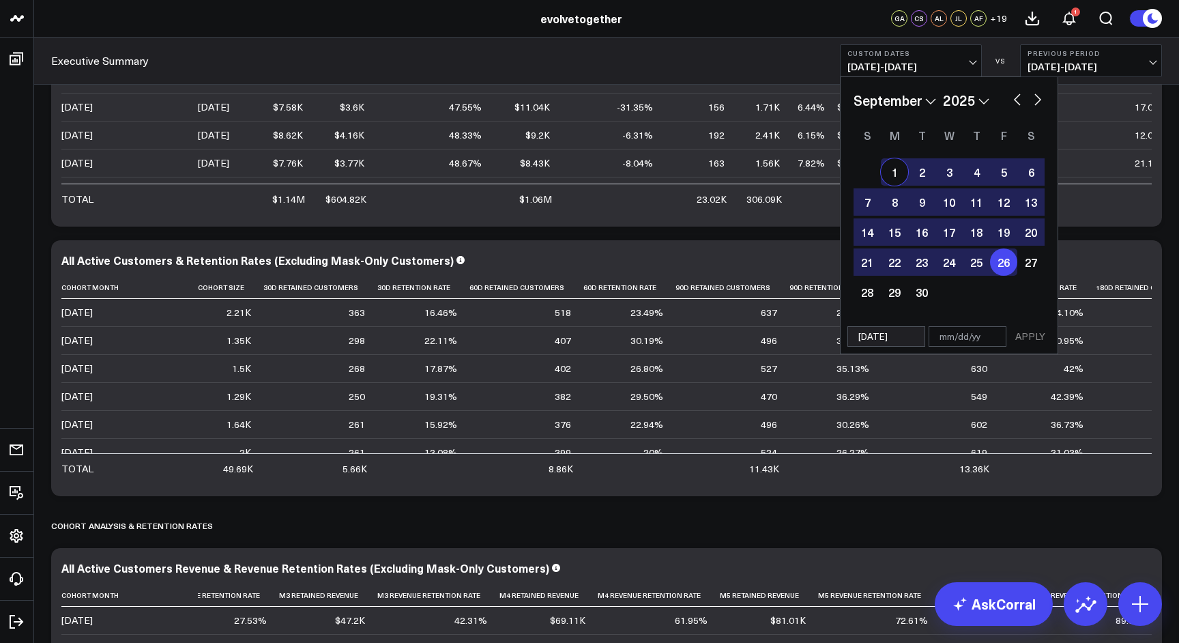
click at [896, 175] on div "1" at bounding box center [894, 171] width 27 height 27
type input "[DATE]"
select select "8"
select select "2025"
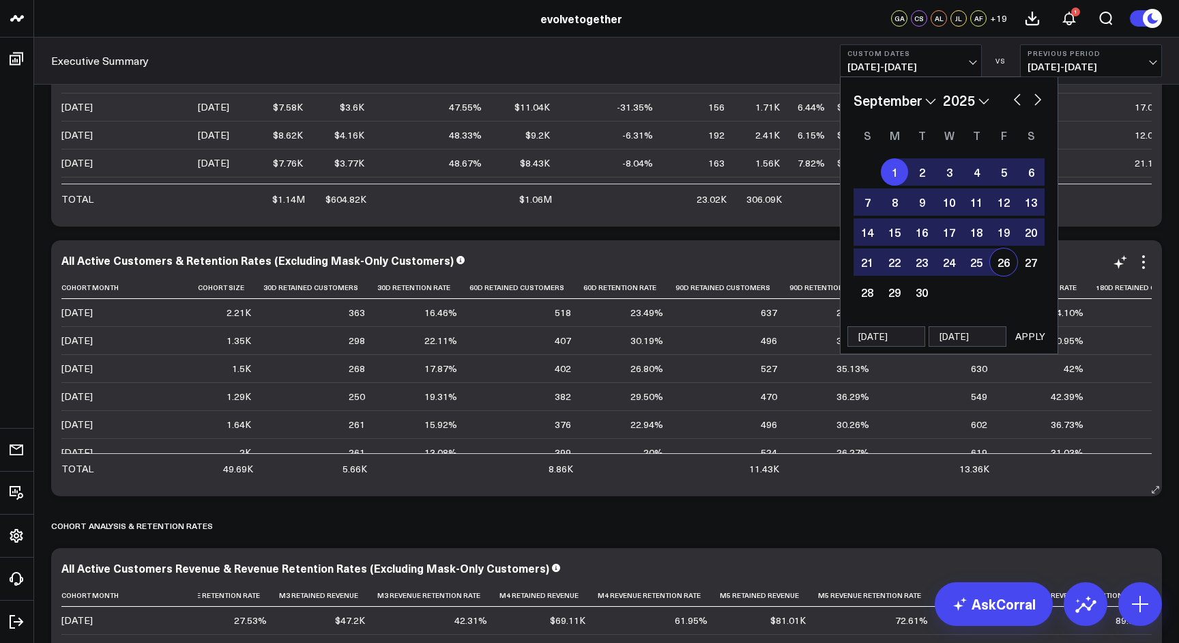
click at [1041, 334] on button "APPLY" at bounding box center [1030, 336] width 41 height 20
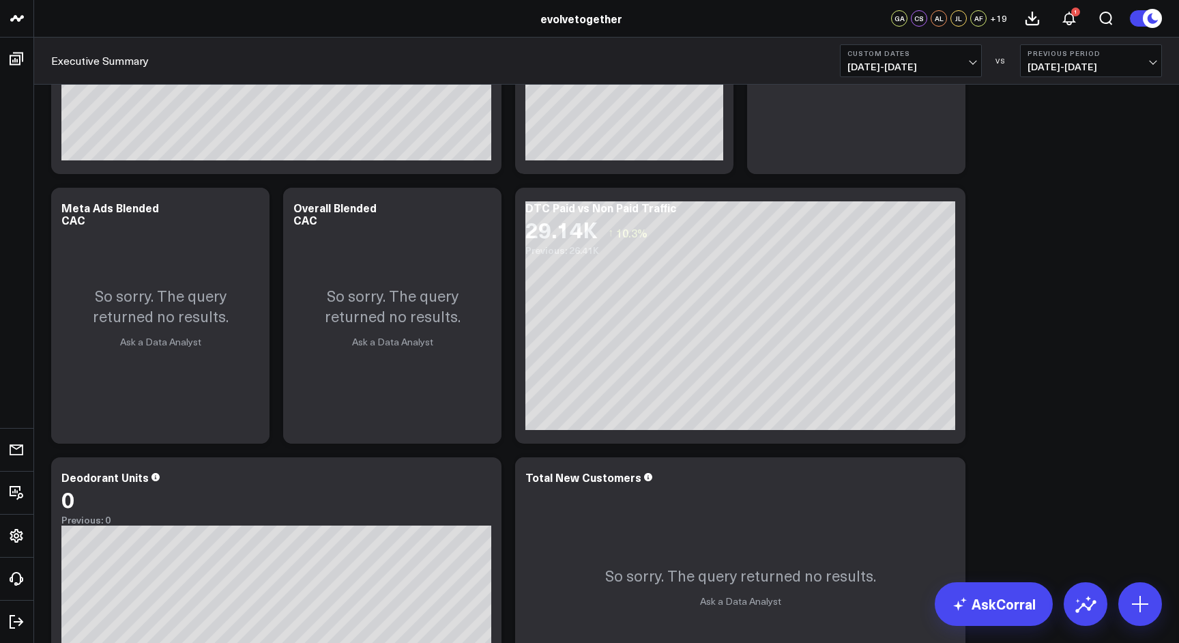
scroll to position [1766, 0]
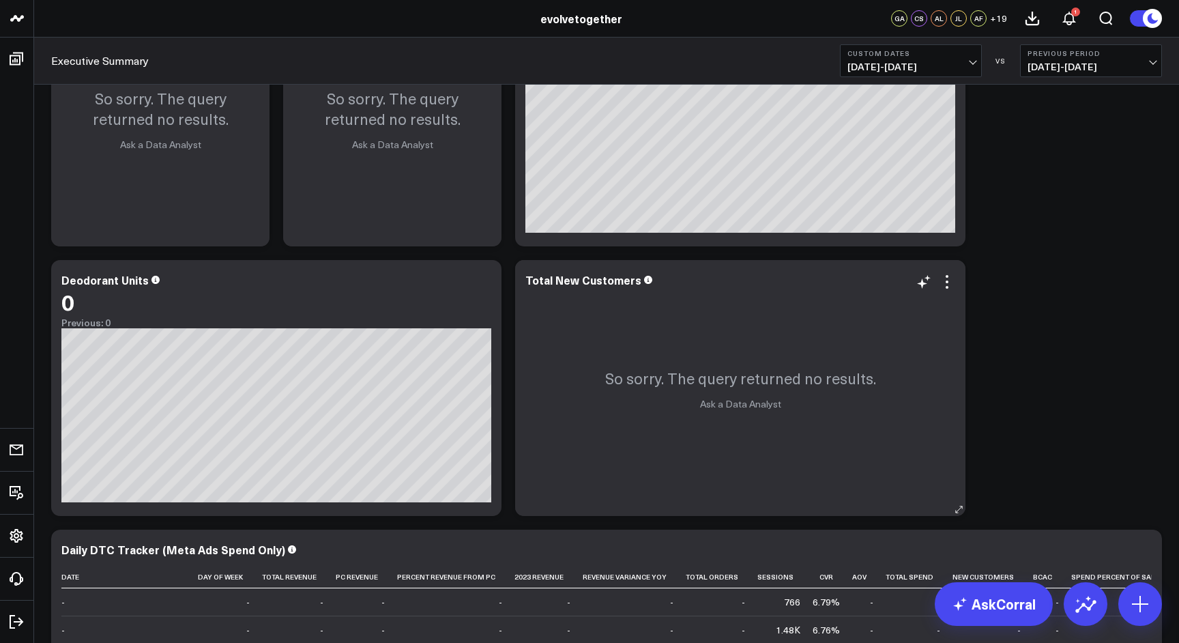
click at [639, 385] on p "So sorry. The query returned no results." at bounding box center [740, 378] width 271 height 20
click at [641, 385] on p "So sorry. The query returned no results." at bounding box center [740, 378] width 271 height 20
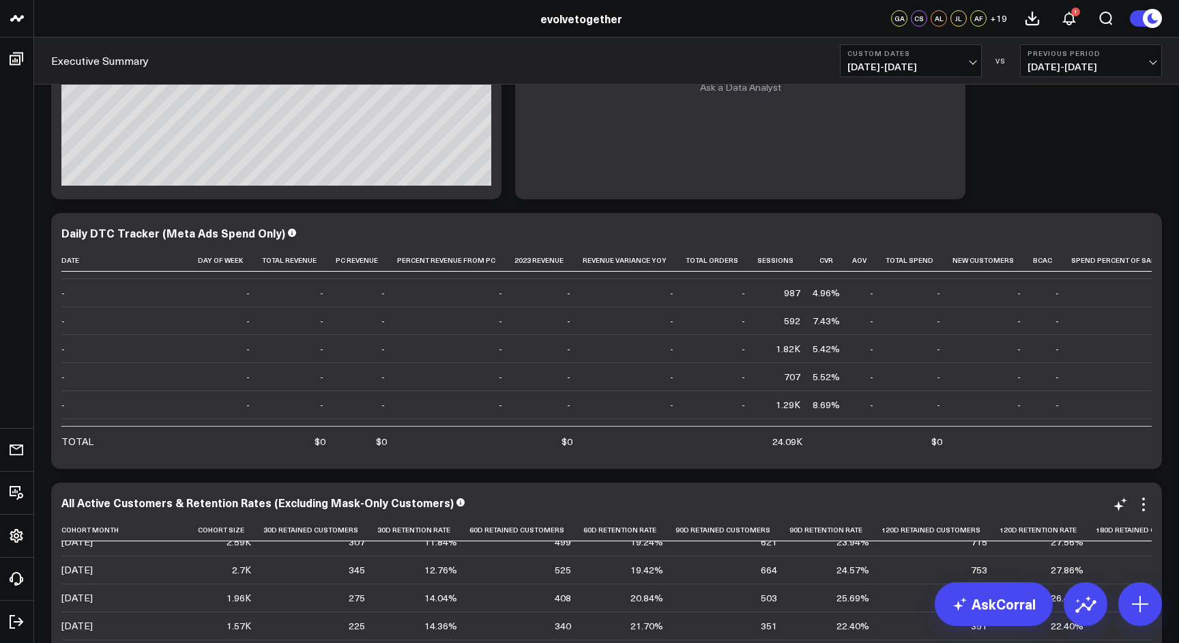
scroll to position [579, 0]
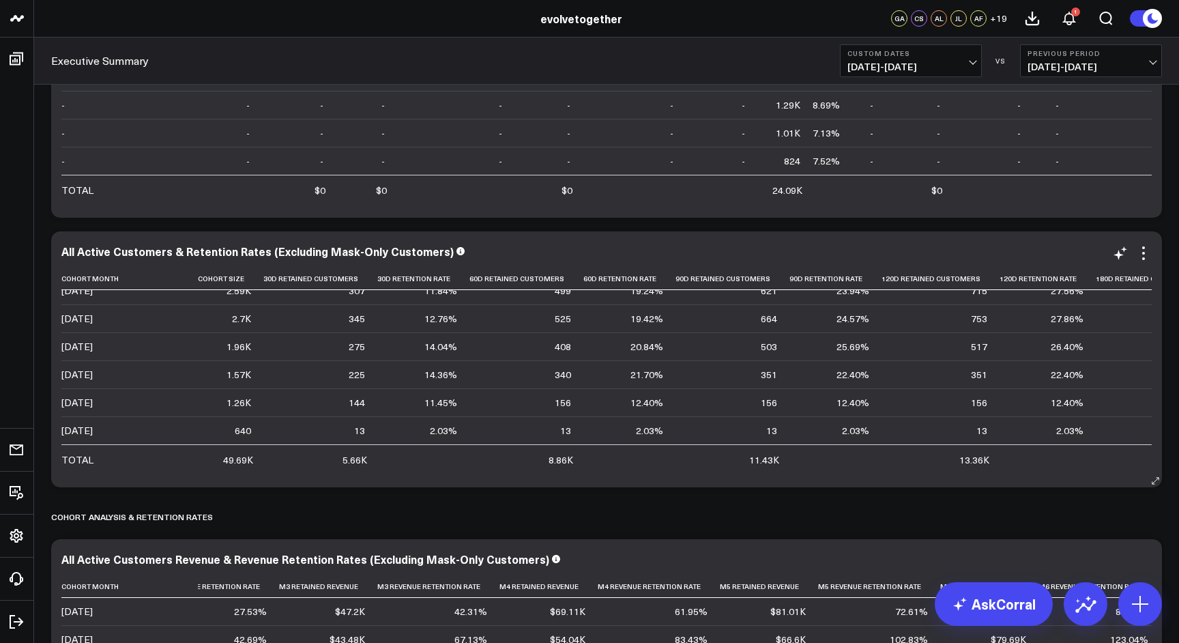
click at [503, 449] on td "8.86K" at bounding box center [526, 458] width 114 height 29
click at [1142, 259] on icon at bounding box center [1143, 258] width 3 height 3
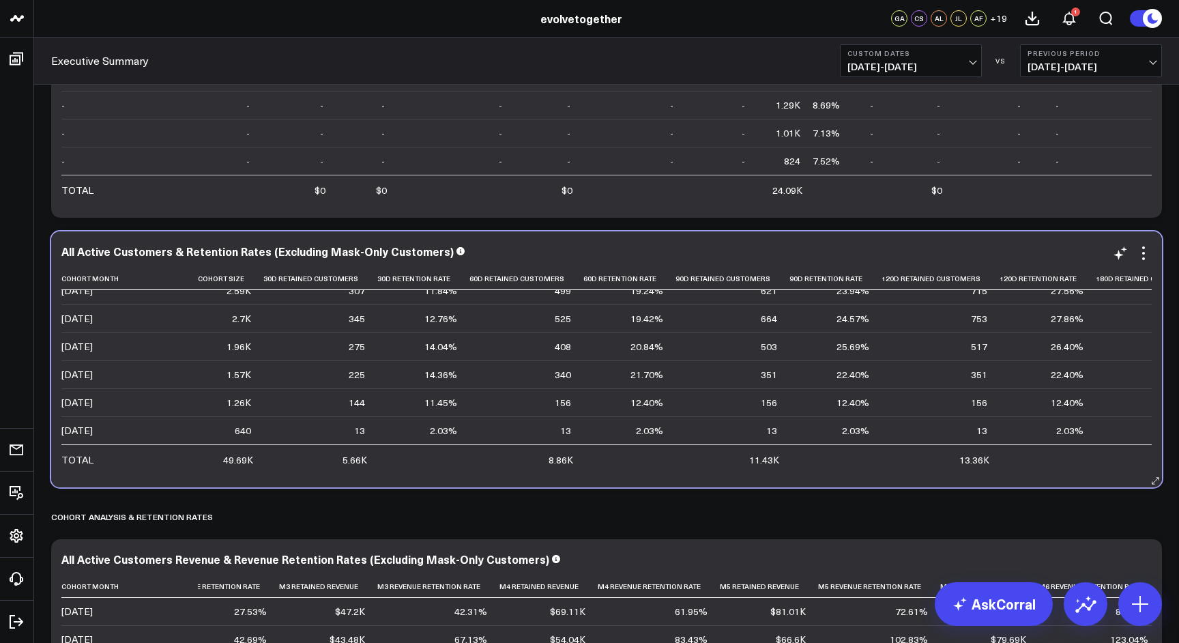
click at [938, 248] on div "All Active Customers & Retention Rates (Excluding Mask-Only Customers)" at bounding box center [606, 251] width 1090 height 12
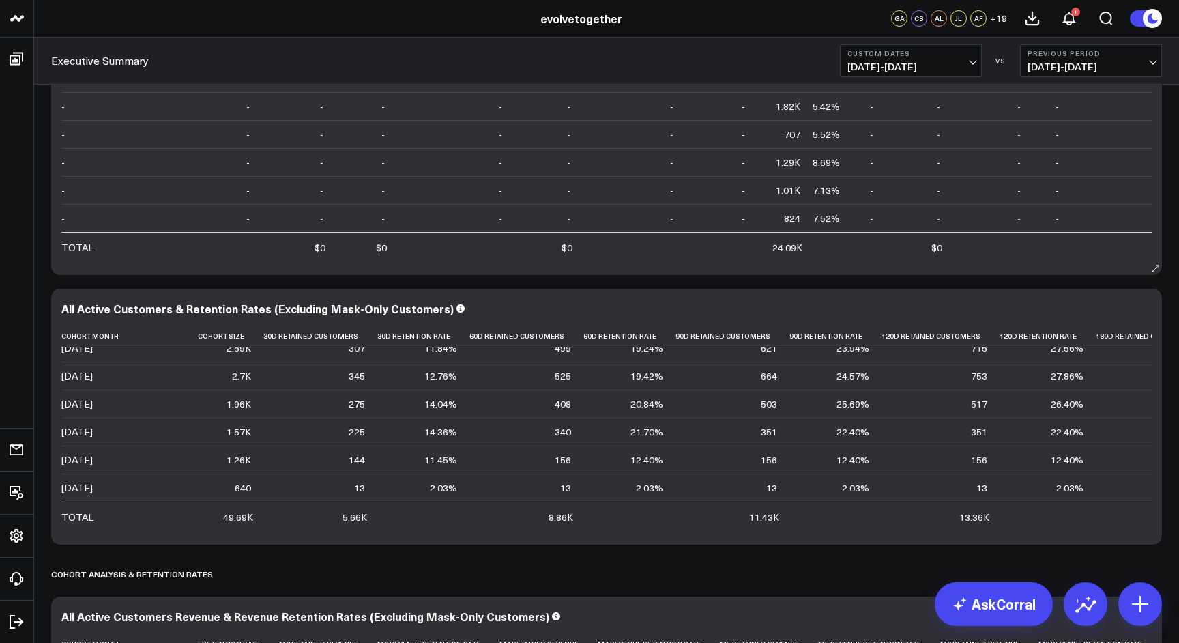
scroll to position [2256, 0]
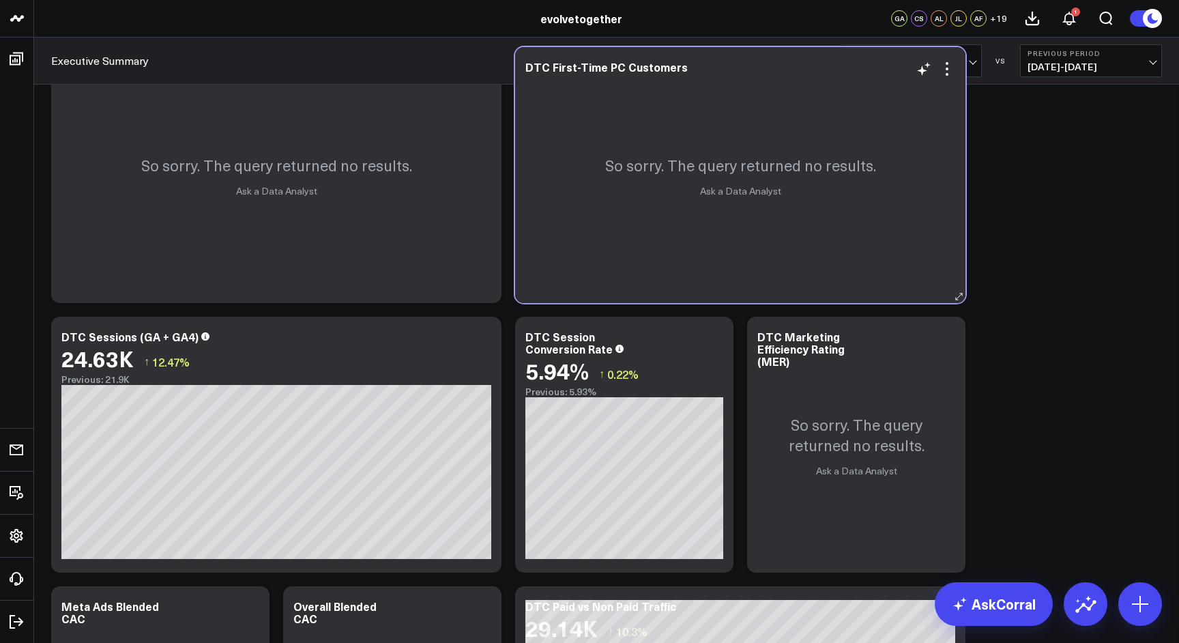
click at [765, 196] on link "Ask a Data Analyst" at bounding box center [740, 190] width 81 height 13
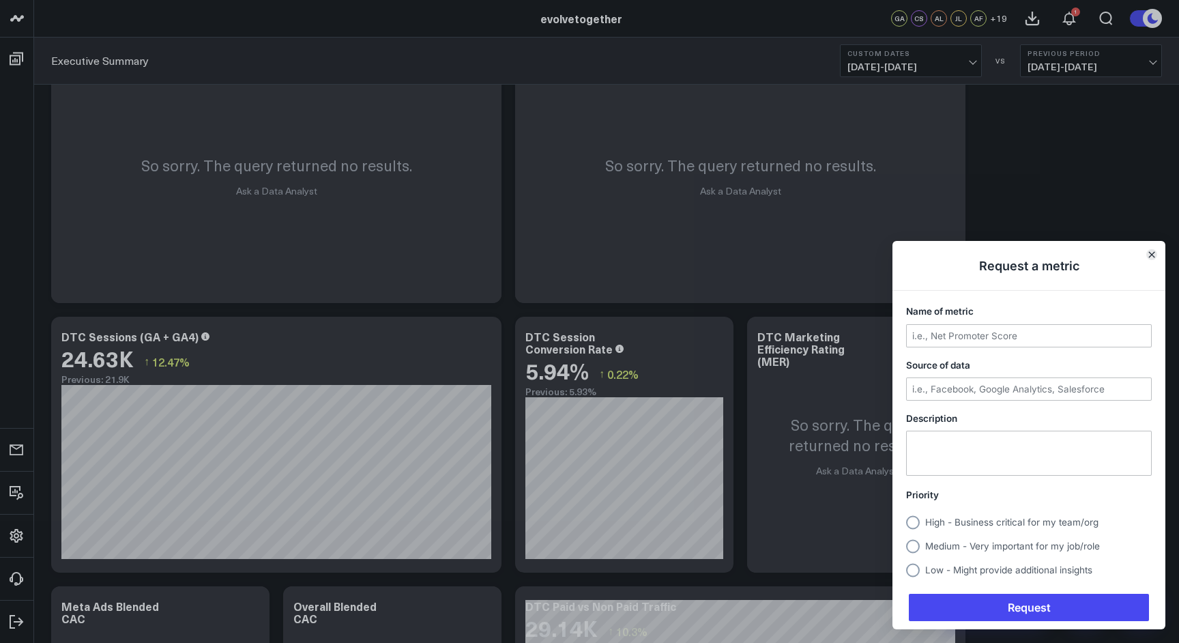
click at [1149, 255] on icon "Close" at bounding box center [1151, 254] width 7 height 7
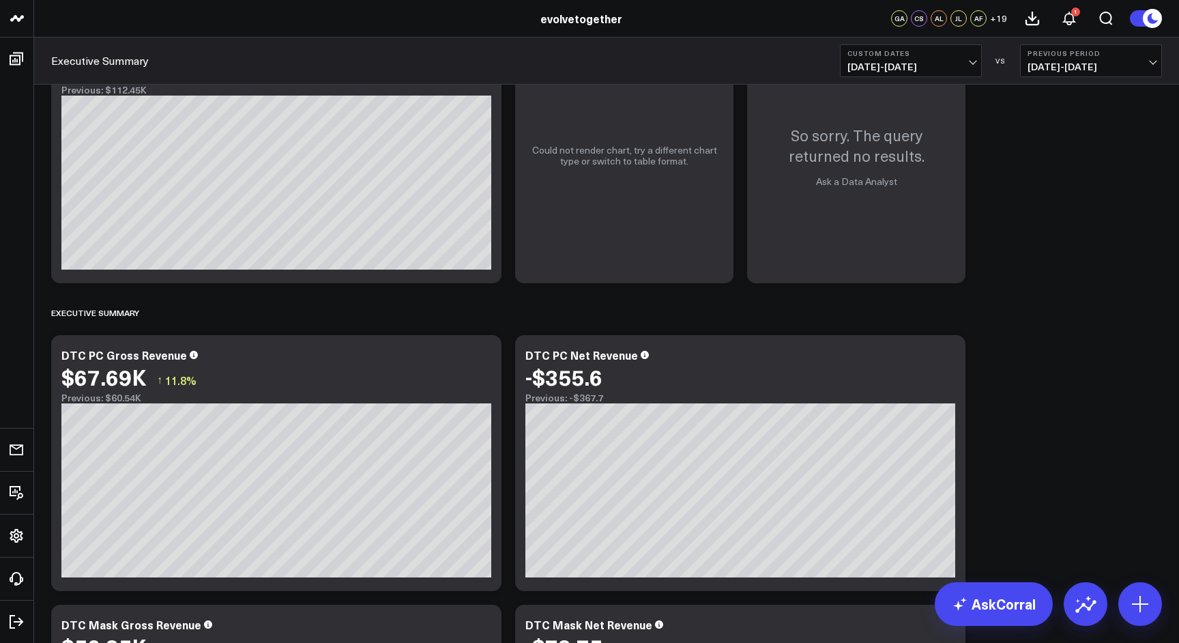
scroll to position [0, 0]
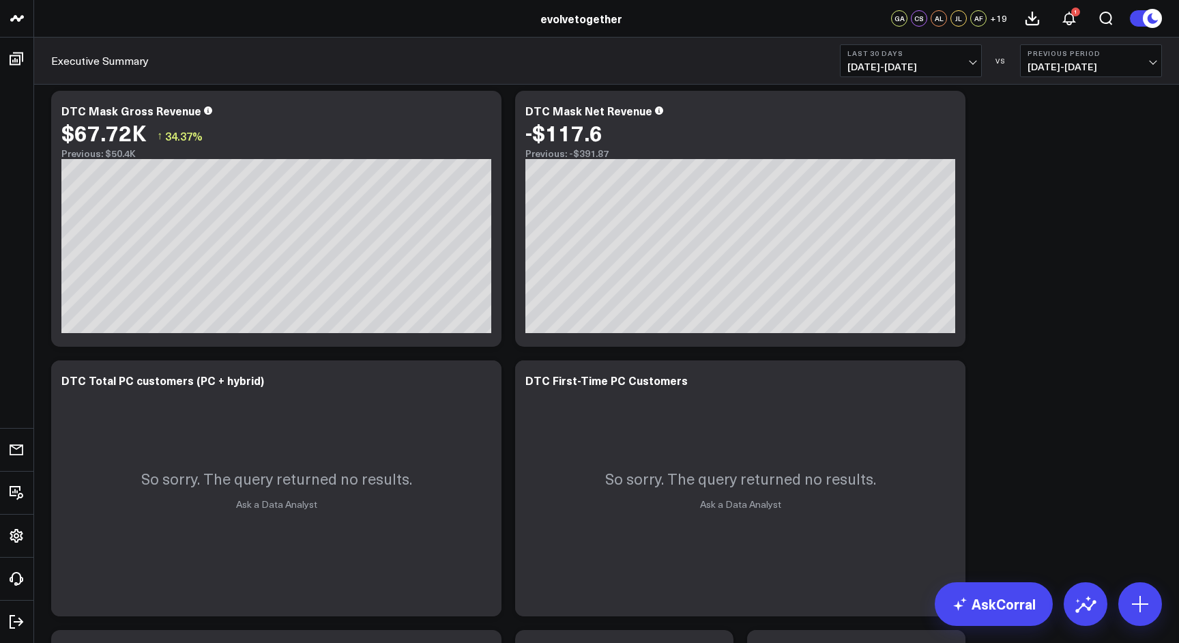
scroll to position [939, 0]
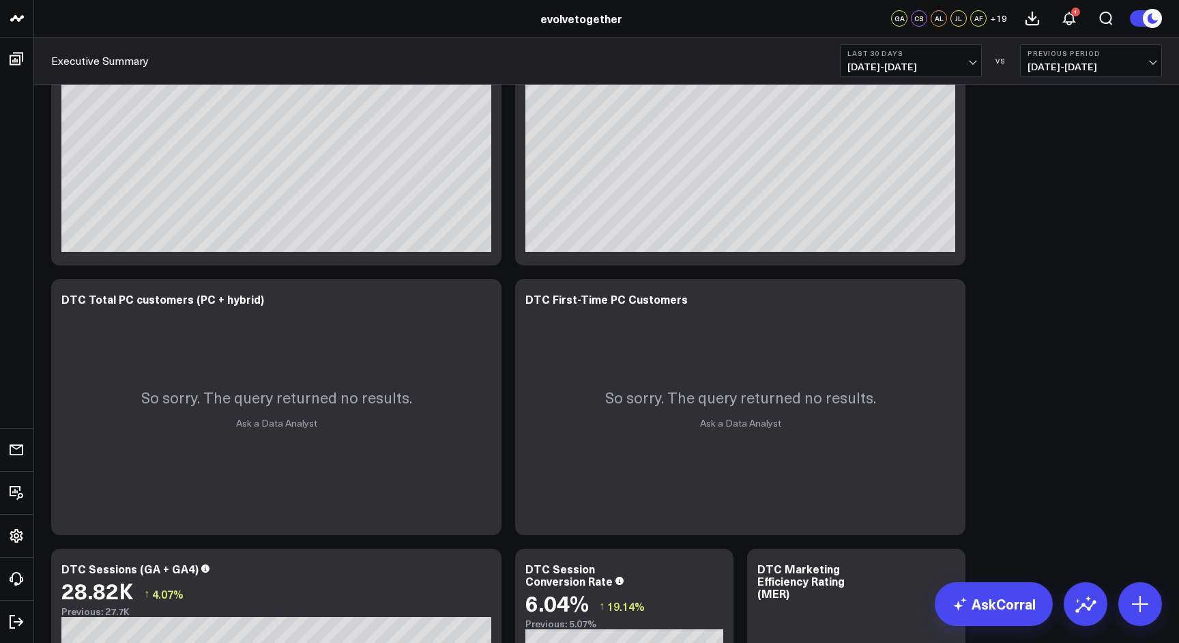
click at [970, 63] on span "[DATE] - [DATE]" at bounding box center [910, 66] width 127 height 11
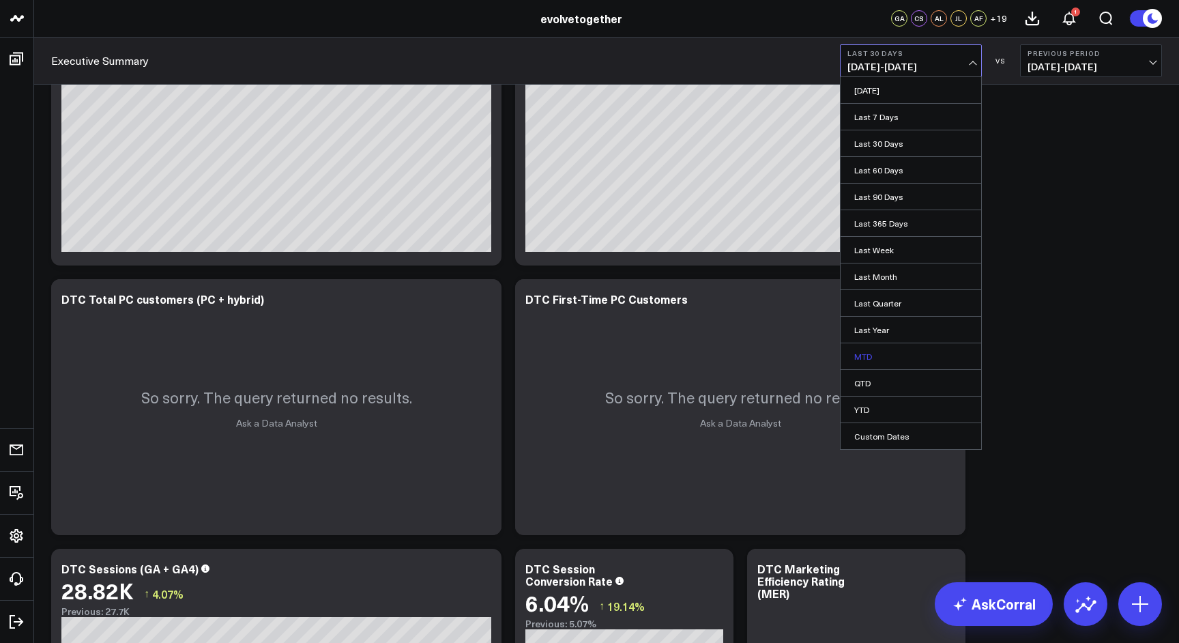
click at [885, 355] on link "MTD" at bounding box center [910, 356] width 141 height 26
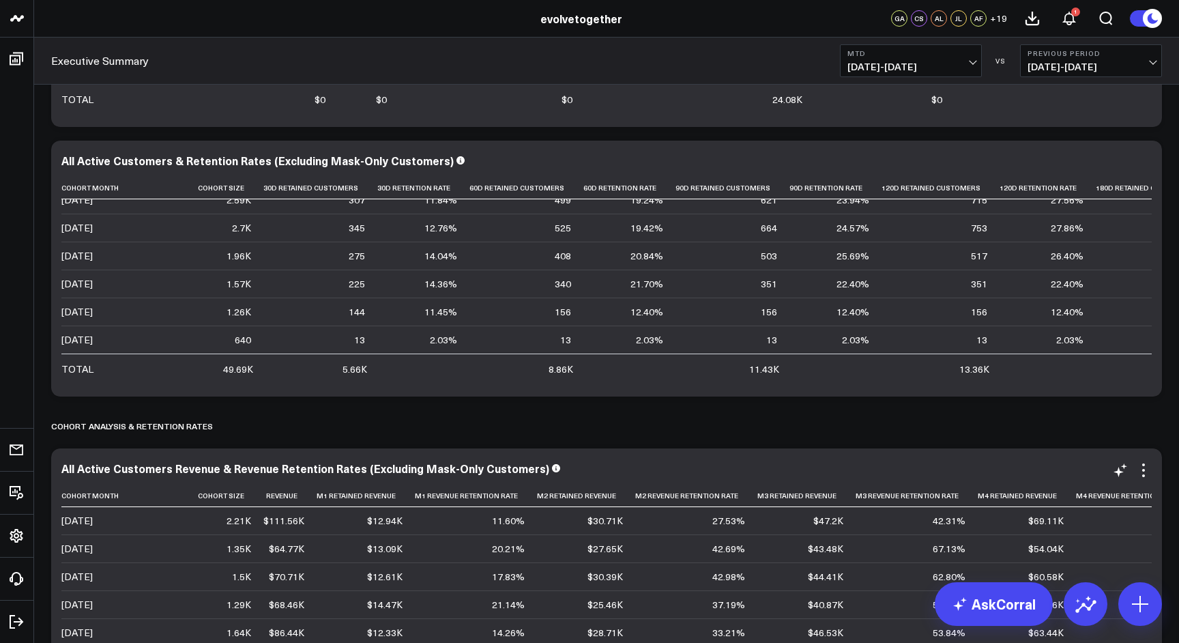
scroll to position [2406, 0]
